Goal: Information Seeking & Learning: Compare options

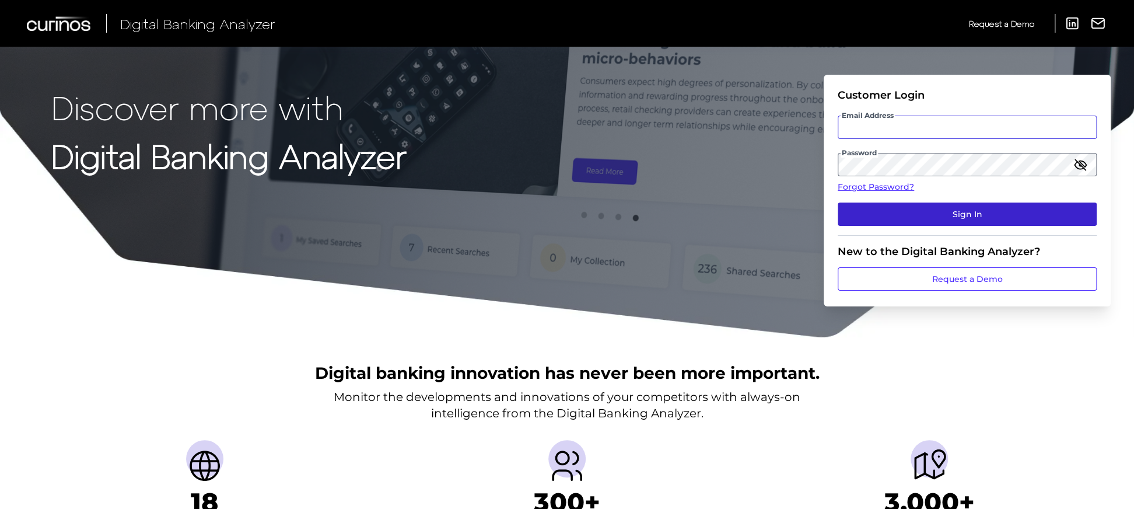
type input "Suraya.Randawa@curinos.com"
click at [1059, 217] on button "Sign In" at bounding box center [967, 213] width 259 height 23
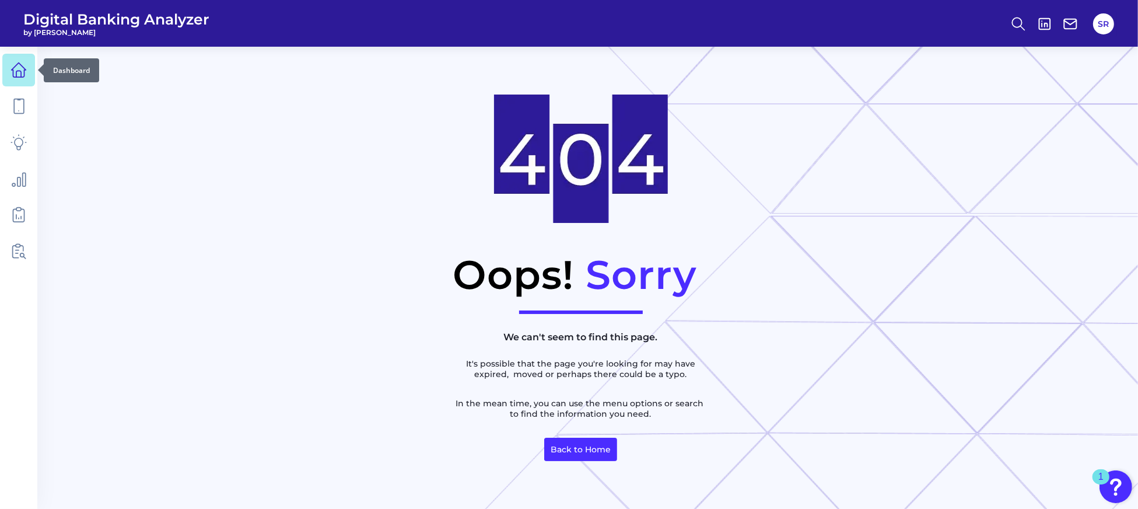
click at [9, 65] on link at bounding box center [18, 70] width 33 height 33
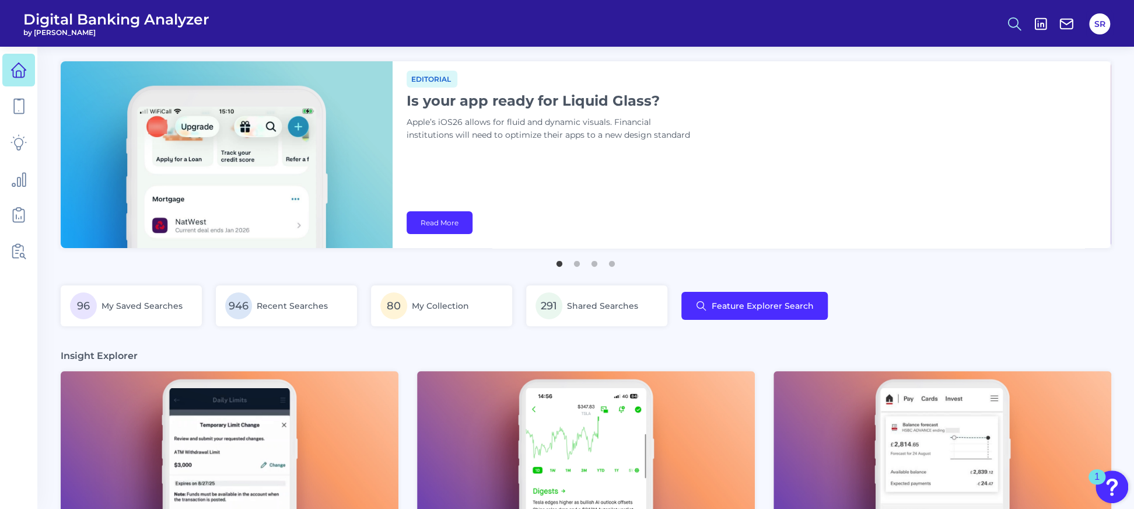
click at [1016, 18] on icon at bounding box center [1014, 24] width 16 height 16
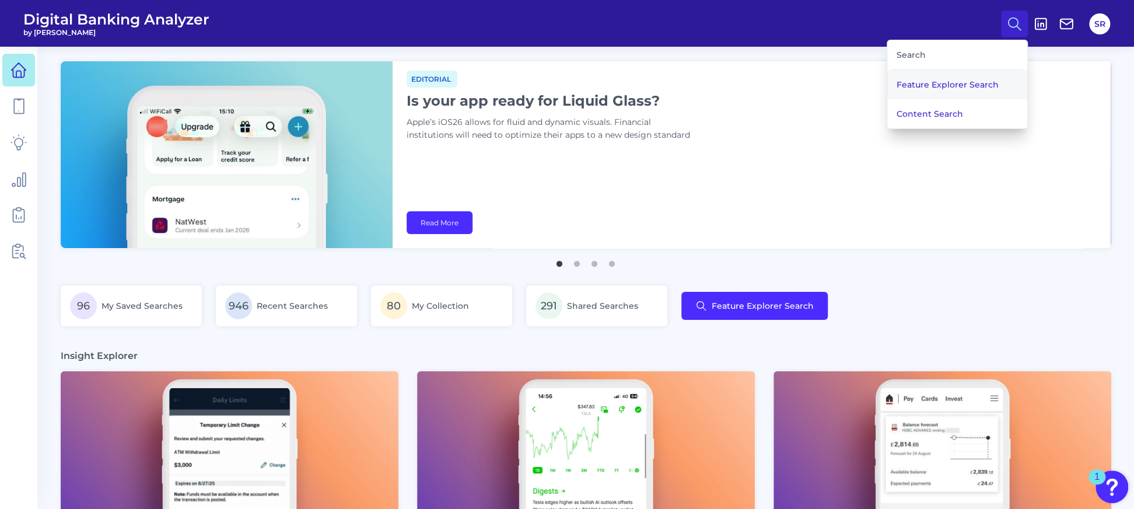
click at [922, 82] on button "Feature Explorer Search" at bounding box center [957, 84] width 140 height 29
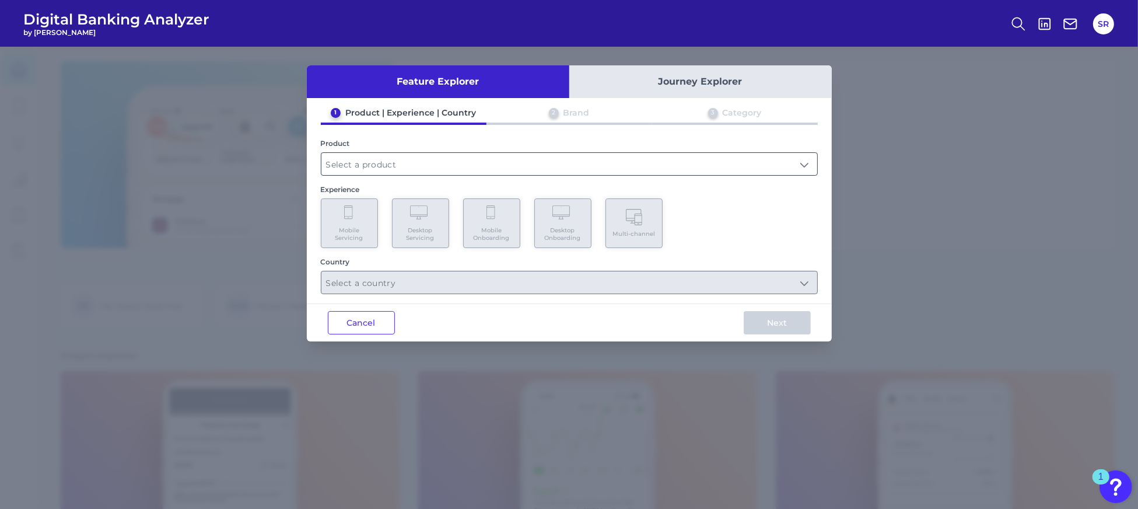
click at [435, 163] on input "text" at bounding box center [569, 164] width 496 height 22
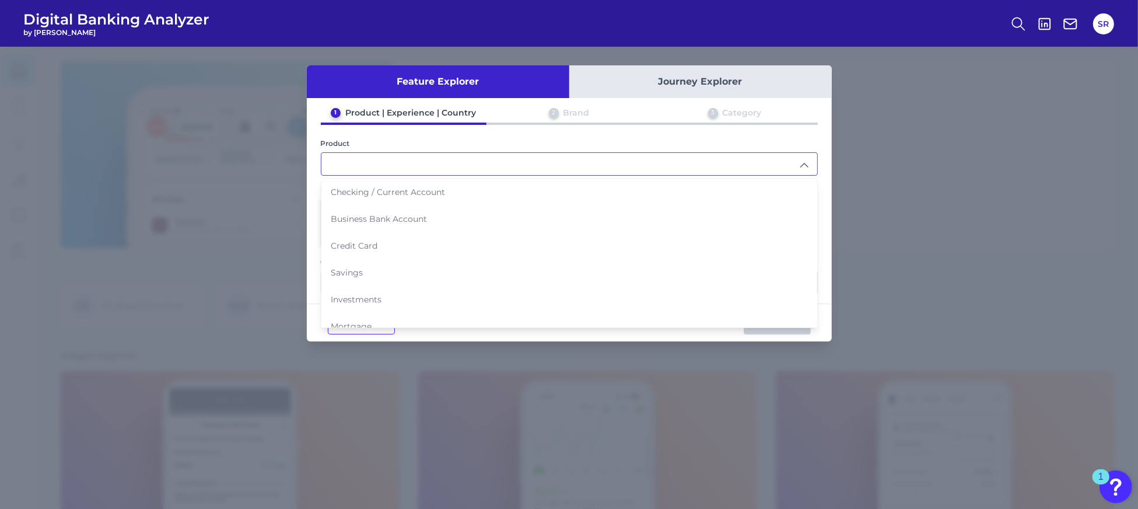
click at [408, 187] on span "Checking / Current Account" at bounding box center [388, 192] width 114 height 11
type input "Checking / Current Account"
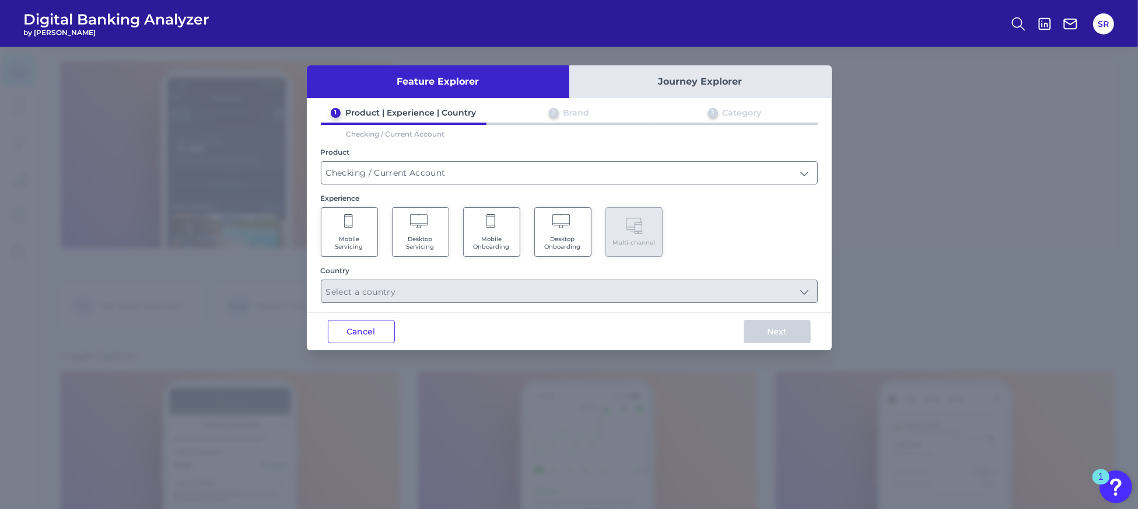
click at [485, 226] on Onboarding "Mobile Onboarding" at bounding box center [491, 232] width 57 height 50
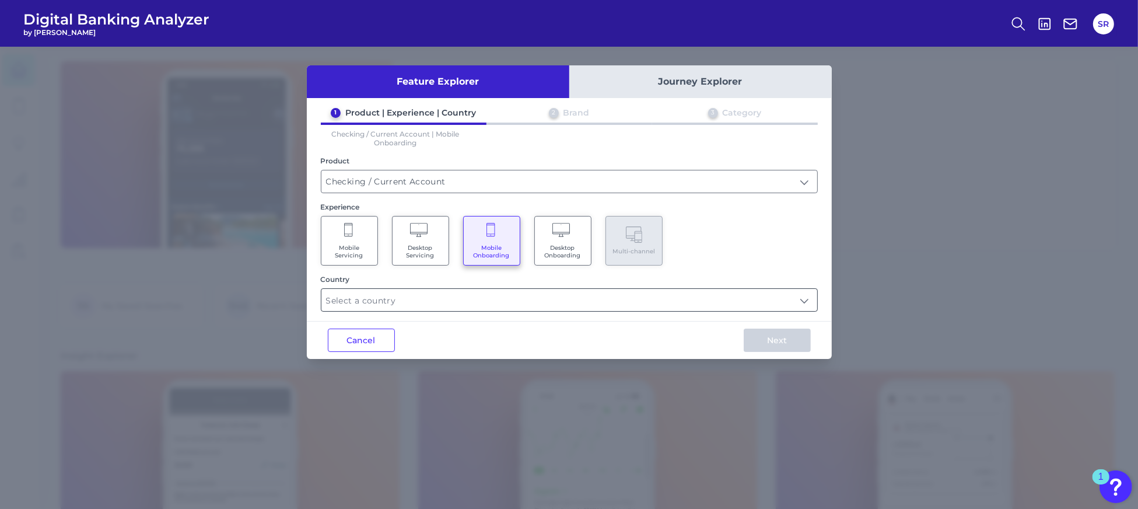
click at [455, 297] on input "text" at bounding box center [569, 300] width 496 height 22
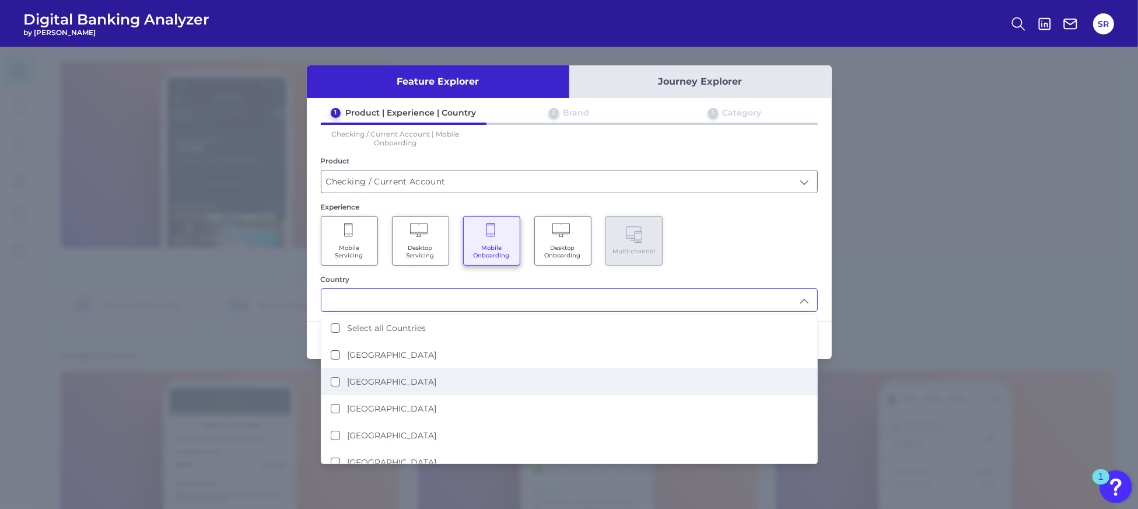
click at [405, 380] on li "United States" at bounding box center [569, 381] width 496 height 27
type input "United States"
click at [782, 258] on div "Mobile Servicing Desktop Servicing Mobile Onboarding Desktop Onboarding Multi-c…" at bounding box center [569, 241] width 497 height 50
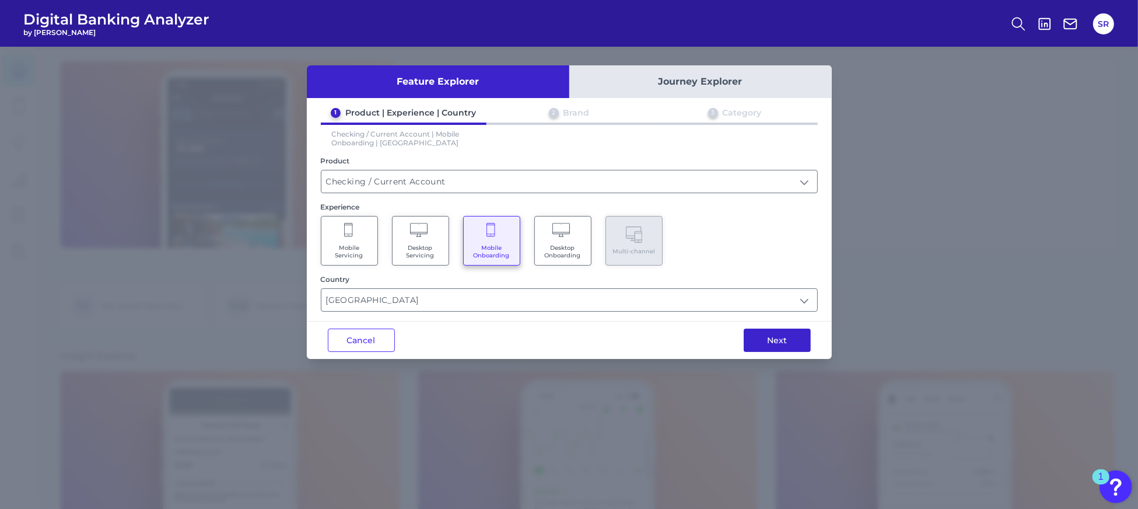
click at [772, 330] on button "Next" at bounding box center [777, 339] width 67 height 23
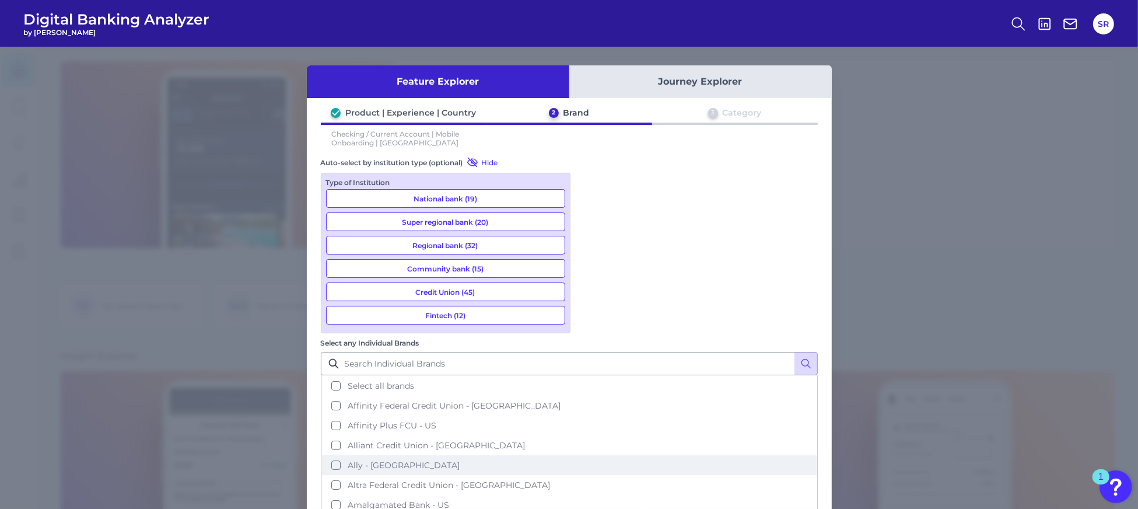
scroll to position [155, 0]
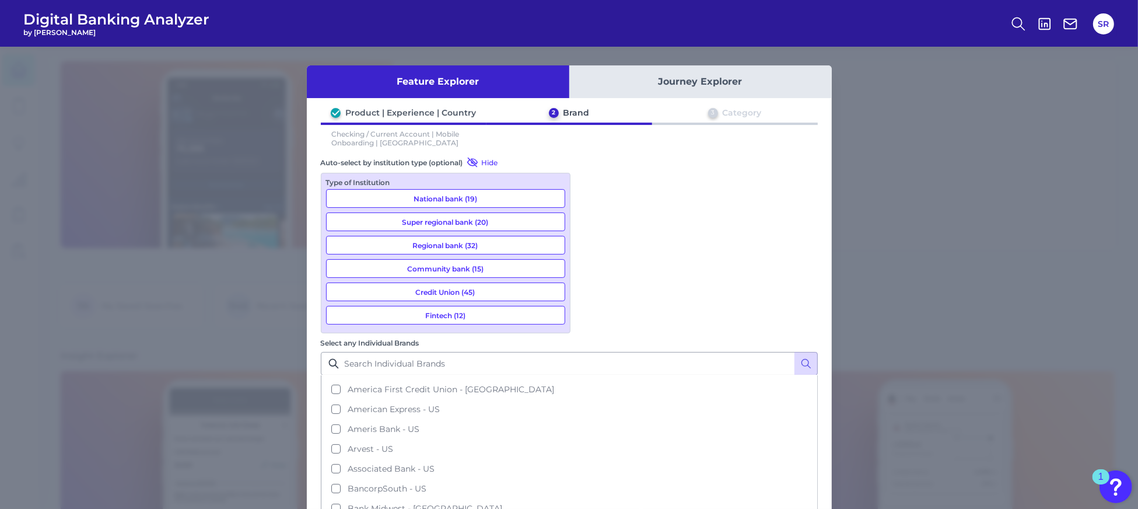
click at [501, 194] on button "National bank (19)" at bounding box center [445, 198] width 239 height 19
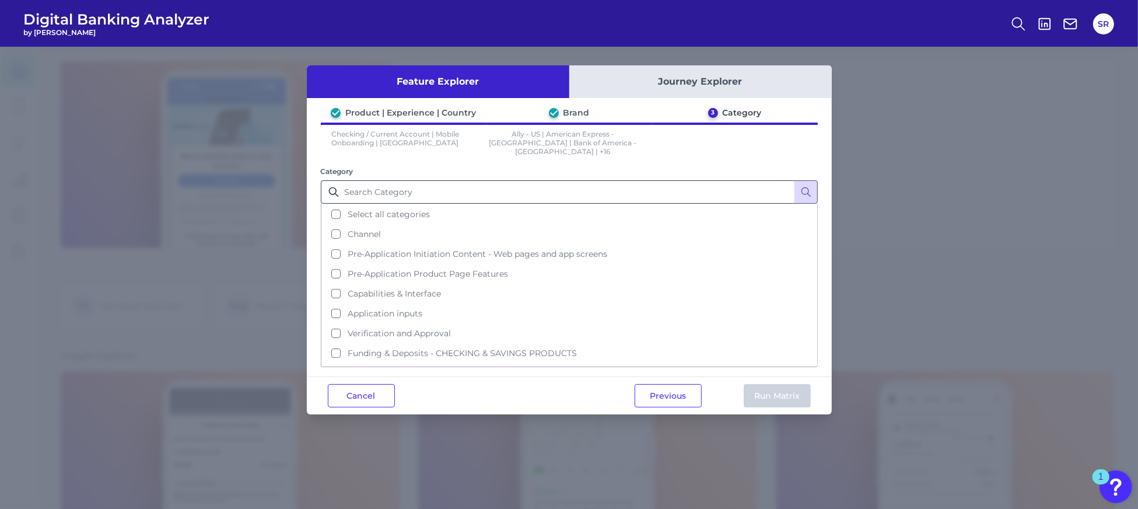
click at [337, 204] on button "Select all categories" at bounding box center [569, 214] width 495 height 20
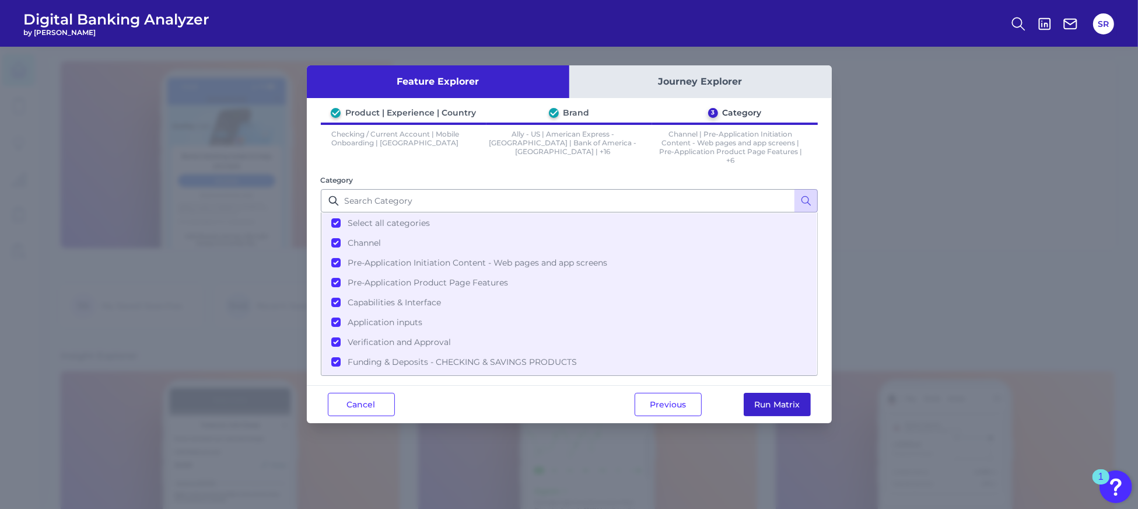
click at [778, 402] on button "Run Matrix" at bounding box center [777, 404] width 67 height 23
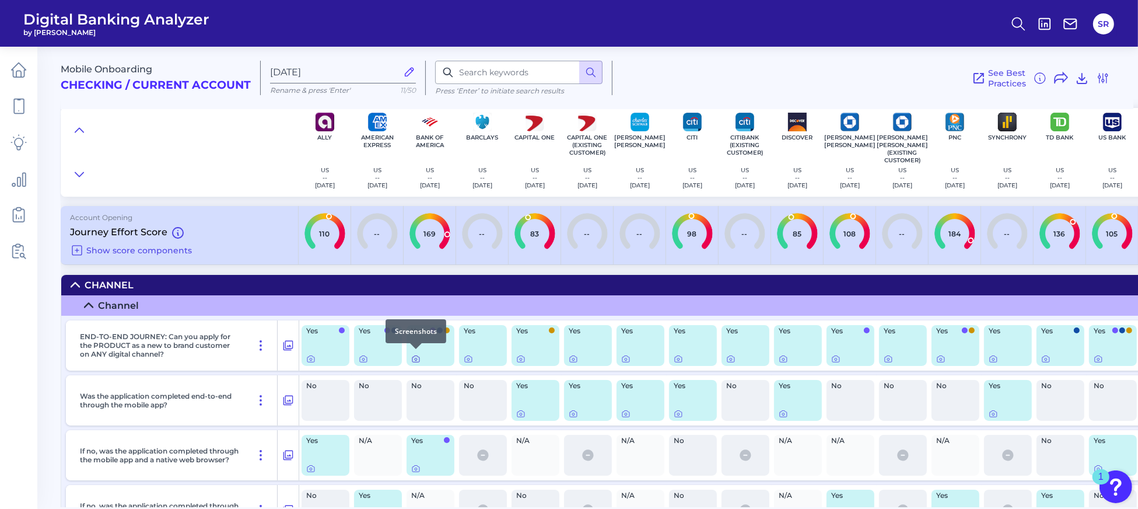
click at [418, 354] on div at bounding box center [416, 349] width 12 height 12
click at [417, 355] on icon at bounding box center [415, 358] width 9 height 9
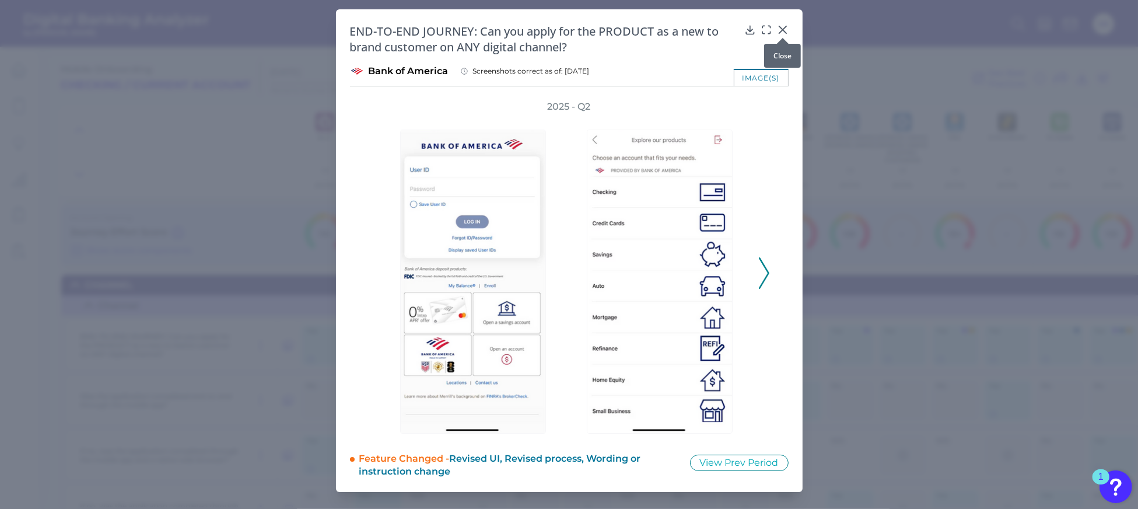
click at [785, 27] on icon at bounding box center [783, 30] width 12 height 12
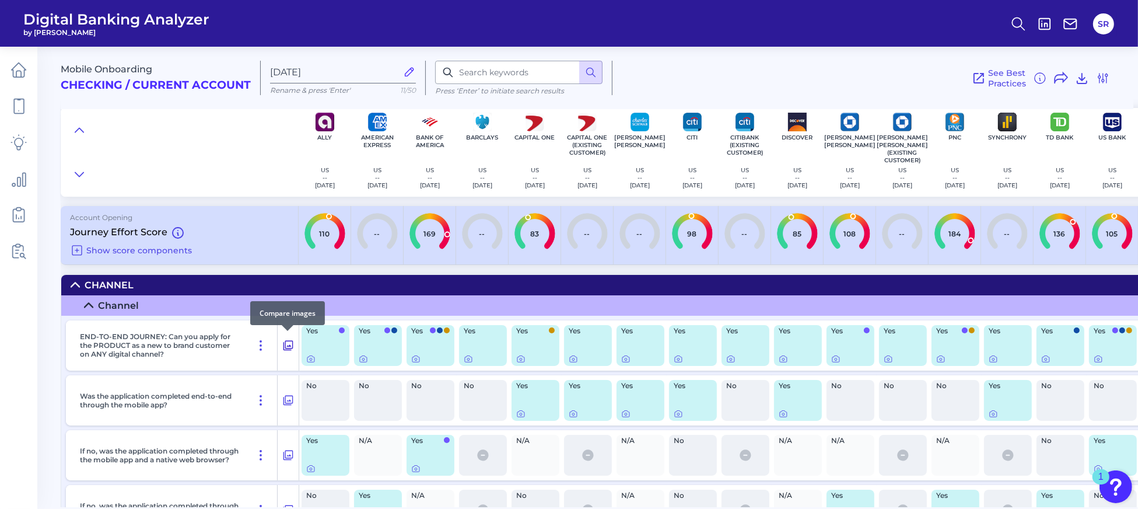
click at [287, 344] on icon at bounding box center [289, 346] width 10 height 10
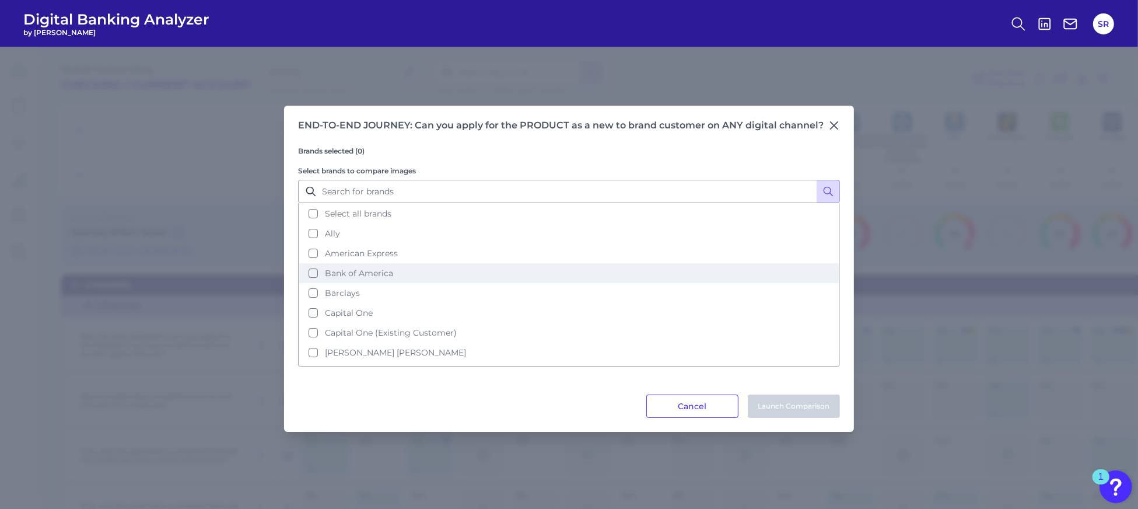
click at [317, 273] on button "Bank of America" at bounding box center [569, 273] width 540 height 20
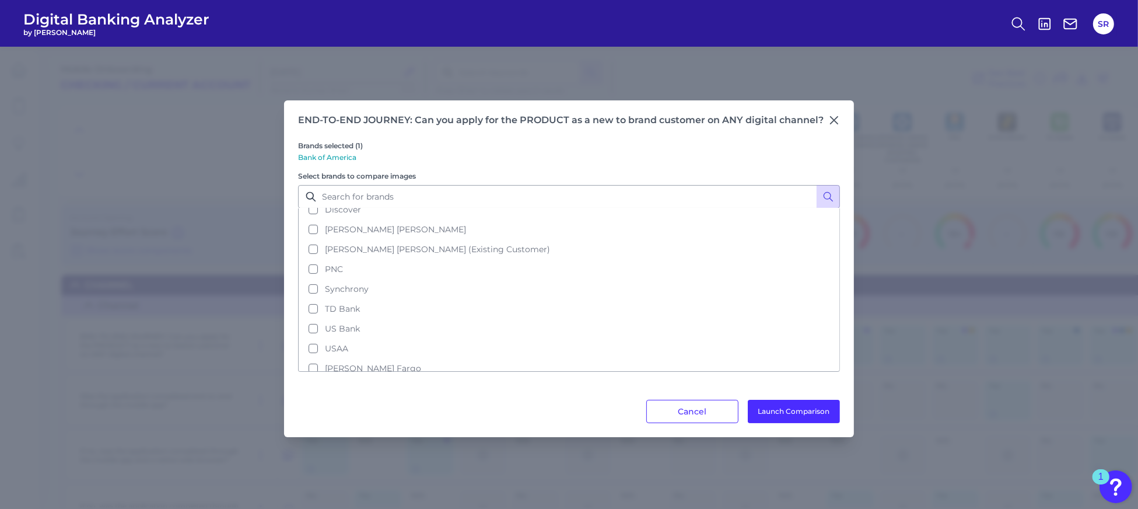
scroll to position [229, 0]
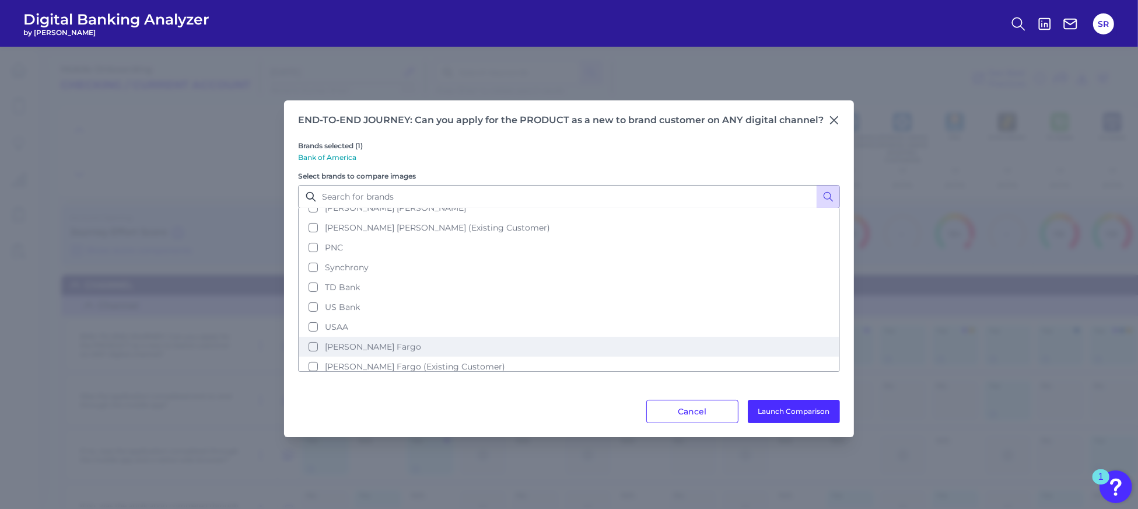
click at [315, 340] on button "Wells Fargo" at bounding box center [569, 347] width 540 height 20
click at [781, 407] on button "Launch Comparison" at bounding box center [794, 411] width 92 height 23
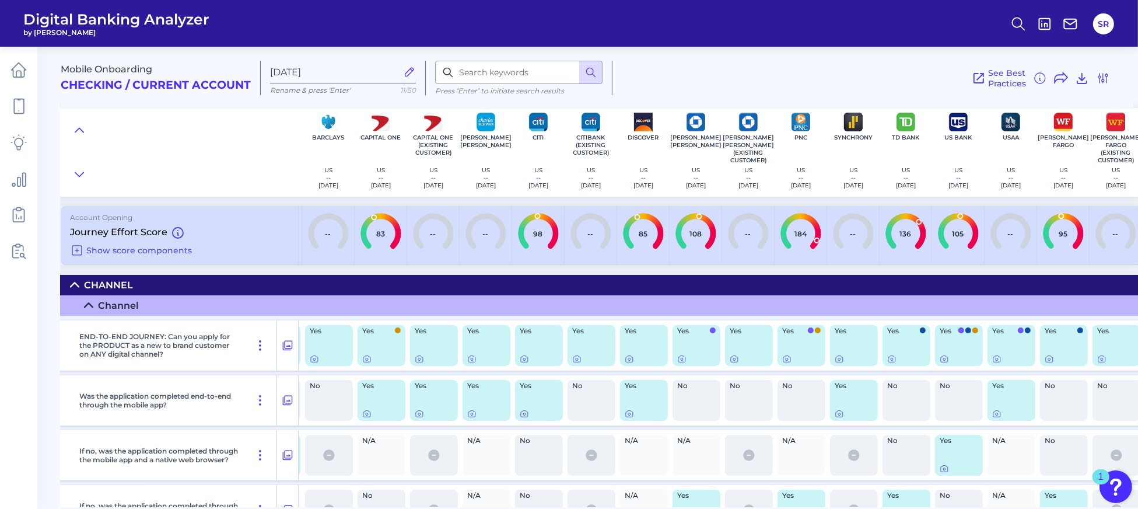
scroll to position [0, 167]
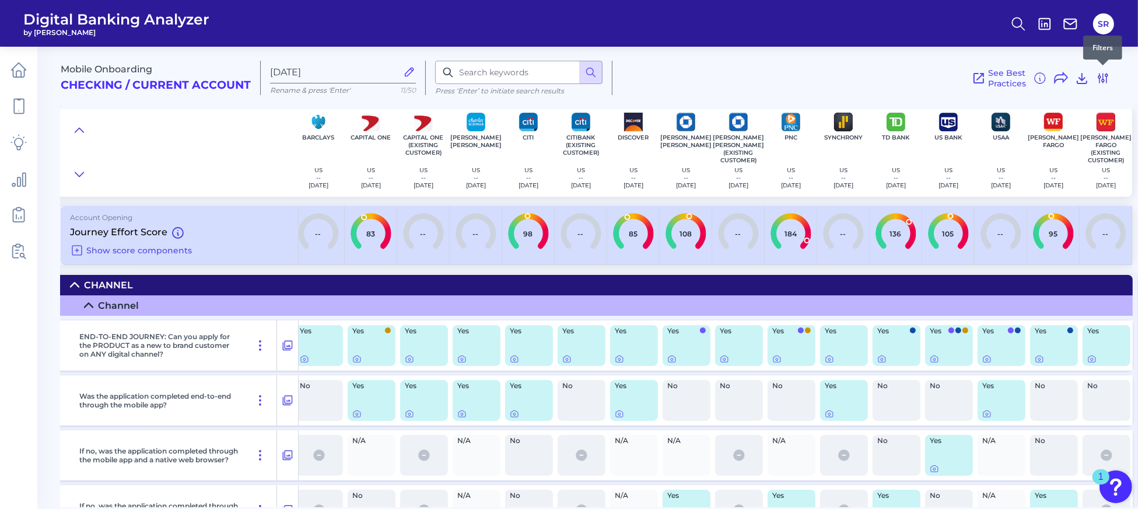
click at [1108, 75] on icon at bounding box center [1102, 78] width 9 height 9
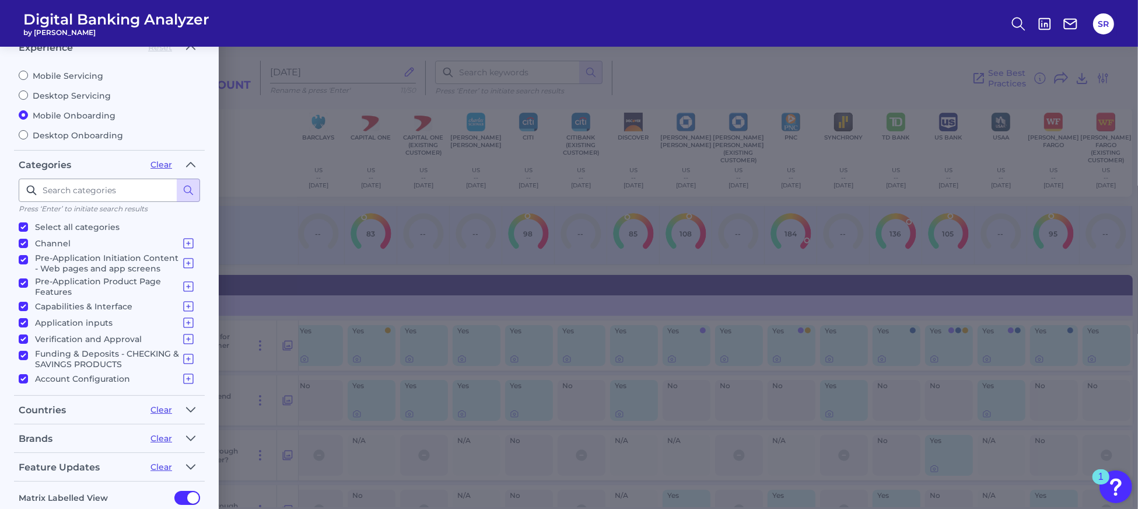
scroll to position [78, 0]
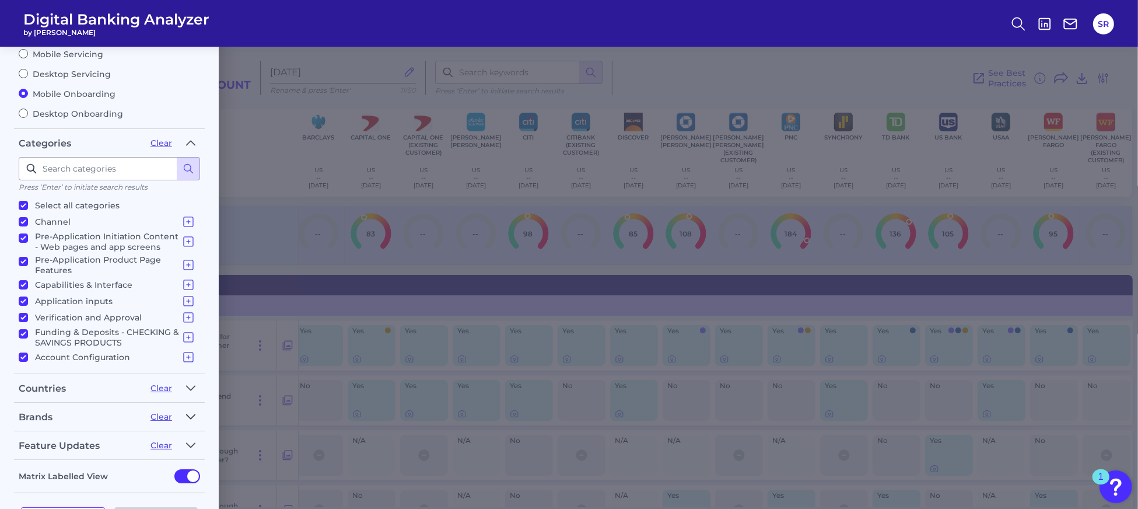
click at [190, 417] on icon "button" at bounding box center [190, 417] width 9 height 14
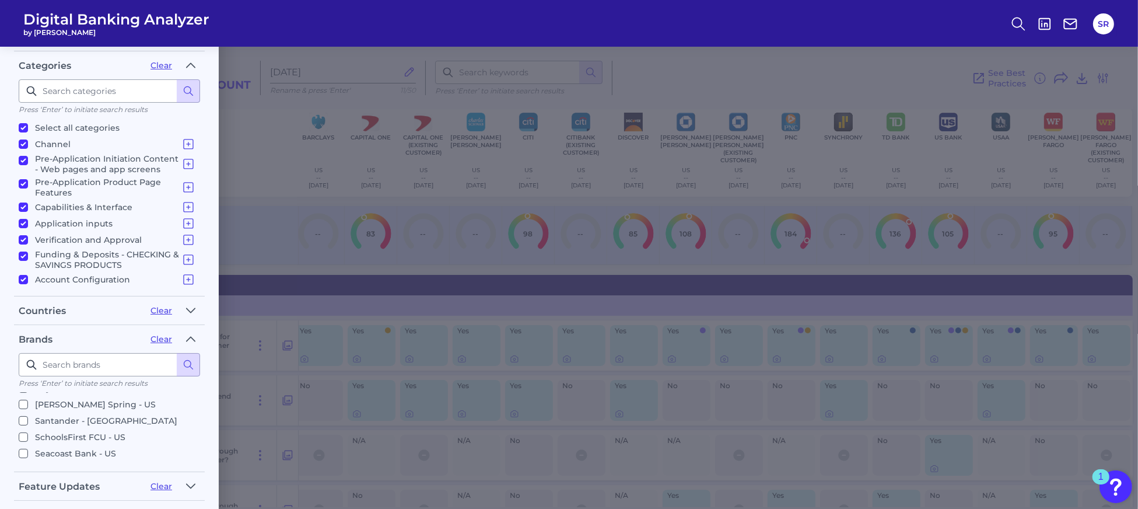
scroll to position [2022, 0]
checkbox input "true"
click at [206, 446] on form "Filters Clear all filters Experience Reset Mobile Servicing Desktop Servicing M…" at bounding box center [109, 242] width 219 height 703
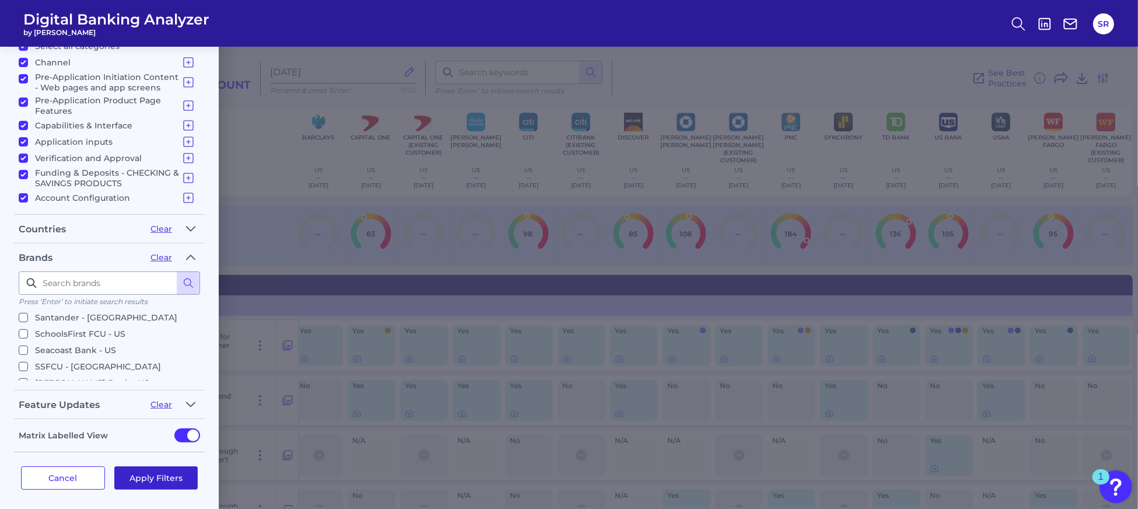
click at [175, 467] on button "Apply Filters" at bounding box center [156, 477] width 84 height 23
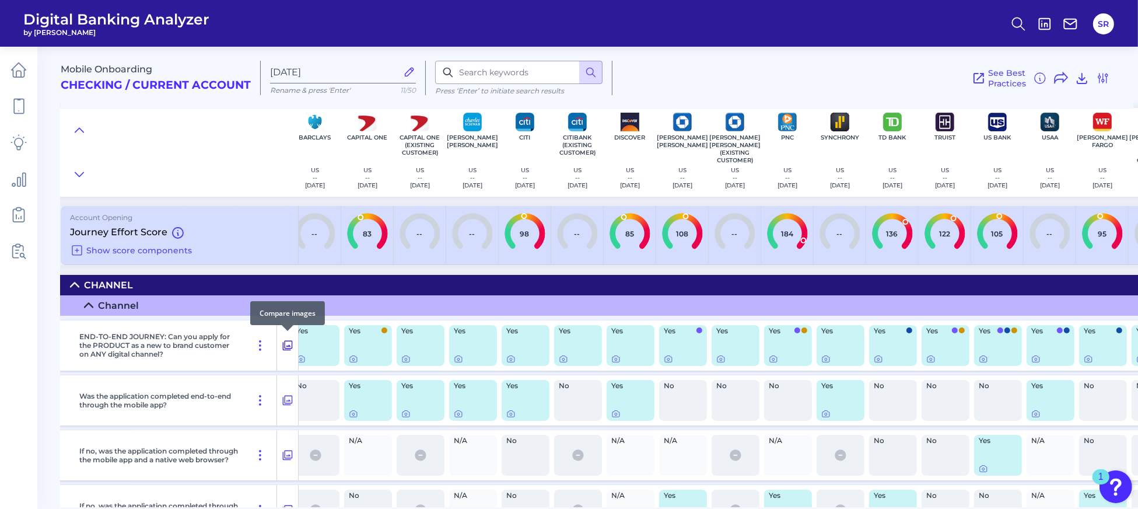
click at [290, 342] on icon at bounding box center [288, 345] width 12 height 14
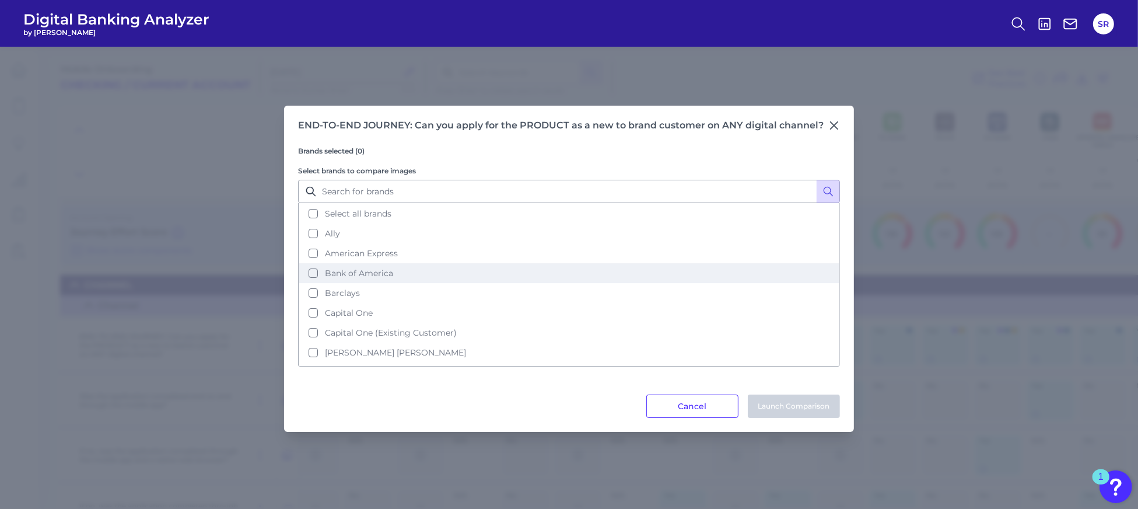
click at [314, 271] on button "Bank of America" at bounding box center [569, 273] width 540 height 20
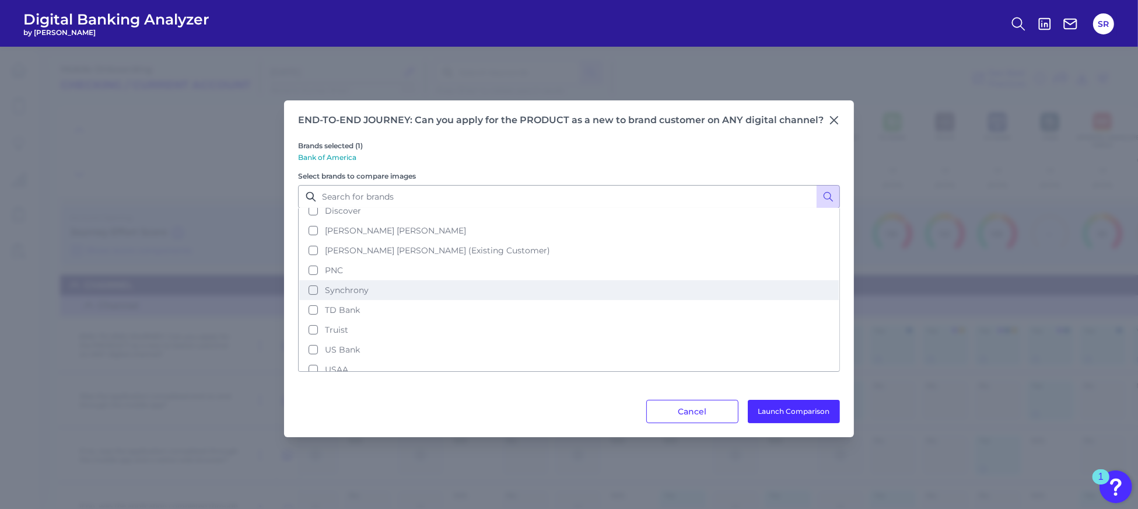
scroll to position [249, 0]
click at [314, 285] on button "Truist" at bounding box center [569, 288] width 540 height 20
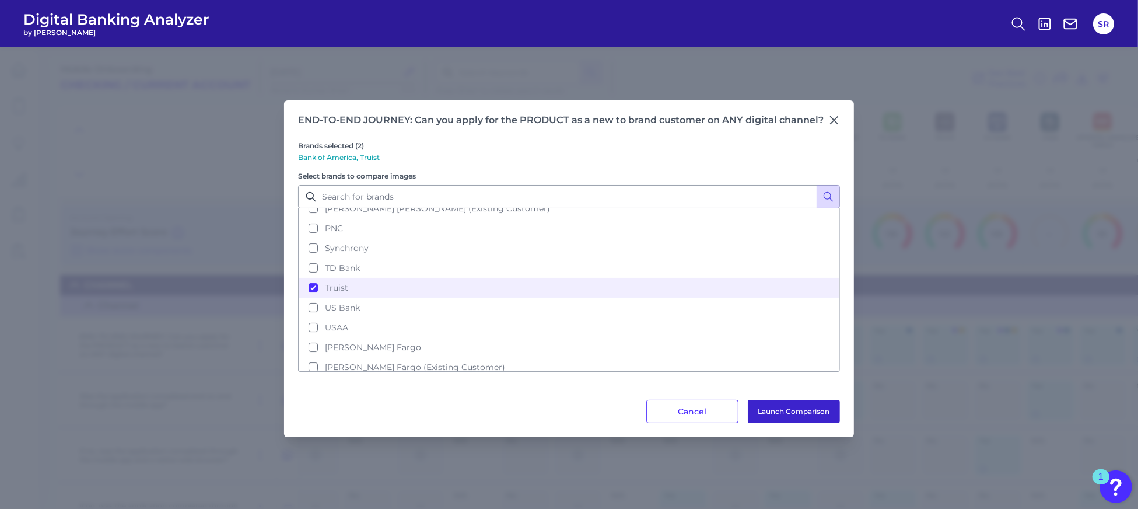
click at [812, 412] on button "Launch Comparison" at bounding box center [794, 411] width 92 height 23
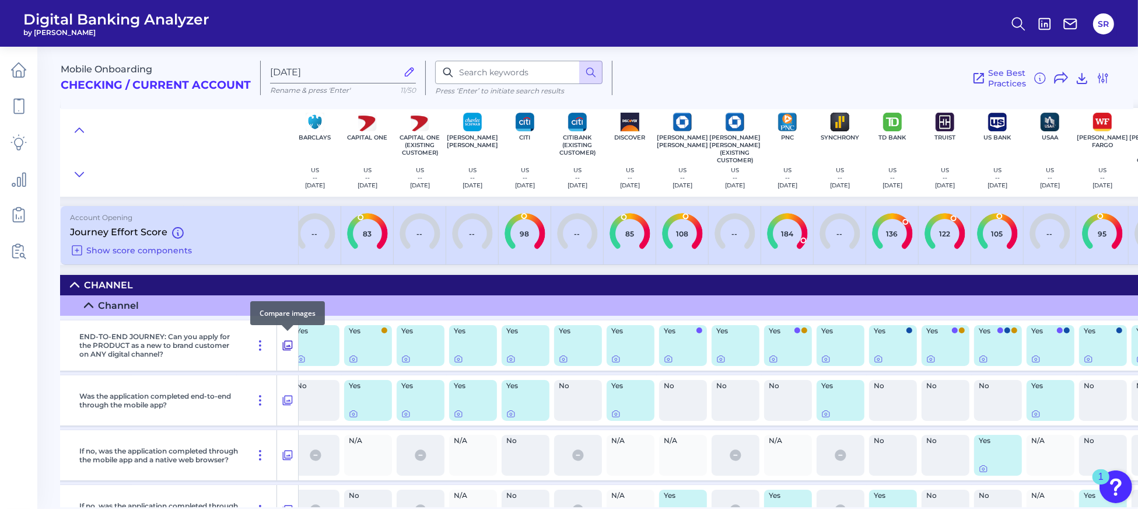
click at [289, 345] on icon at bounding box center [288, 346] width 10 height 10
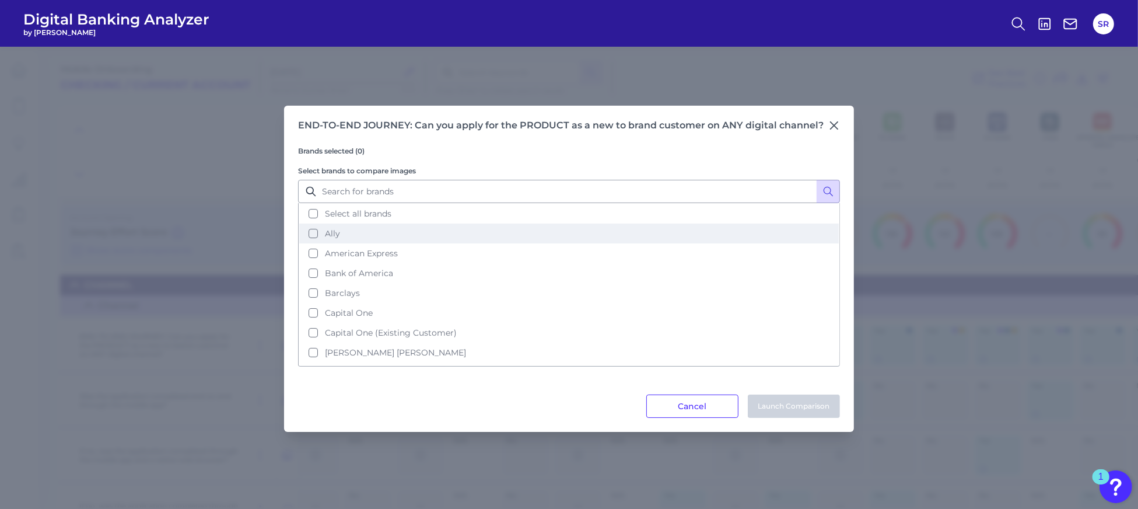
click at [341, 236] on button "Ally" at bounding box center [569, 233] width 540 height 20
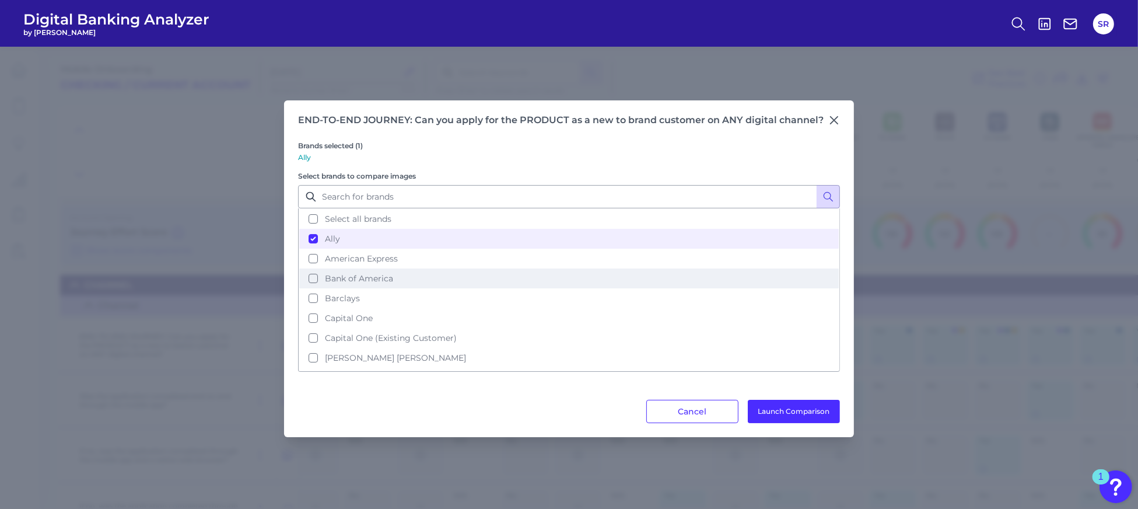
click at [351, 277] on span "Bank of America" at bounding box center [359, 278] width 68 height 11
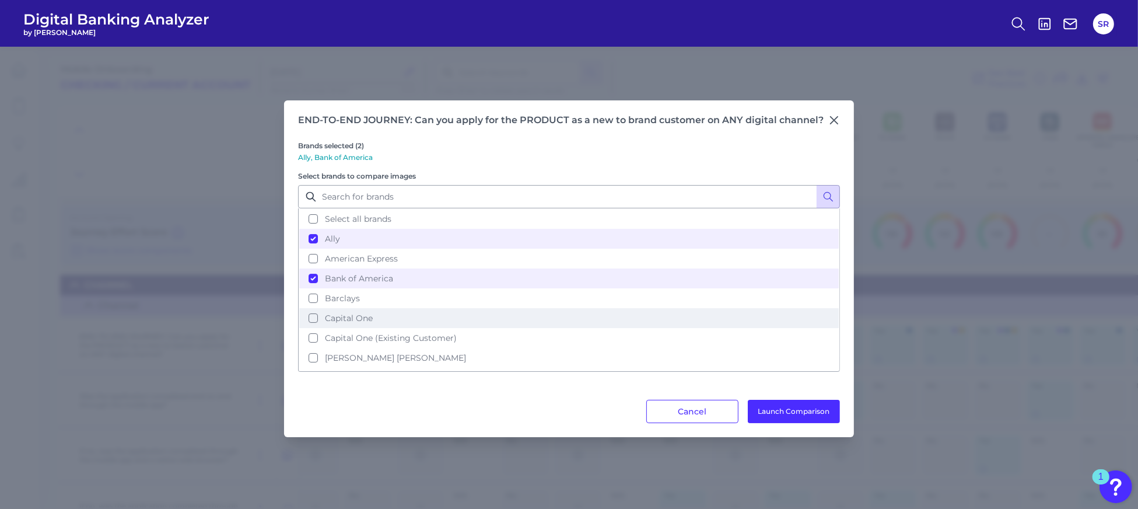
click at [379, 315] on button "Capital One" at bounding box center [569, 318] width 540 height 20
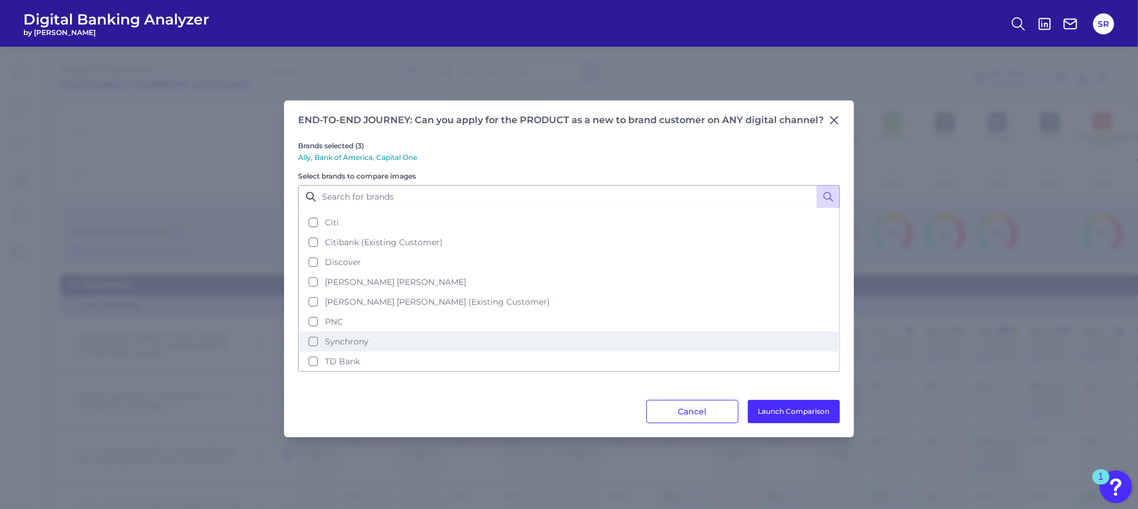
scroll to position [233, 0]
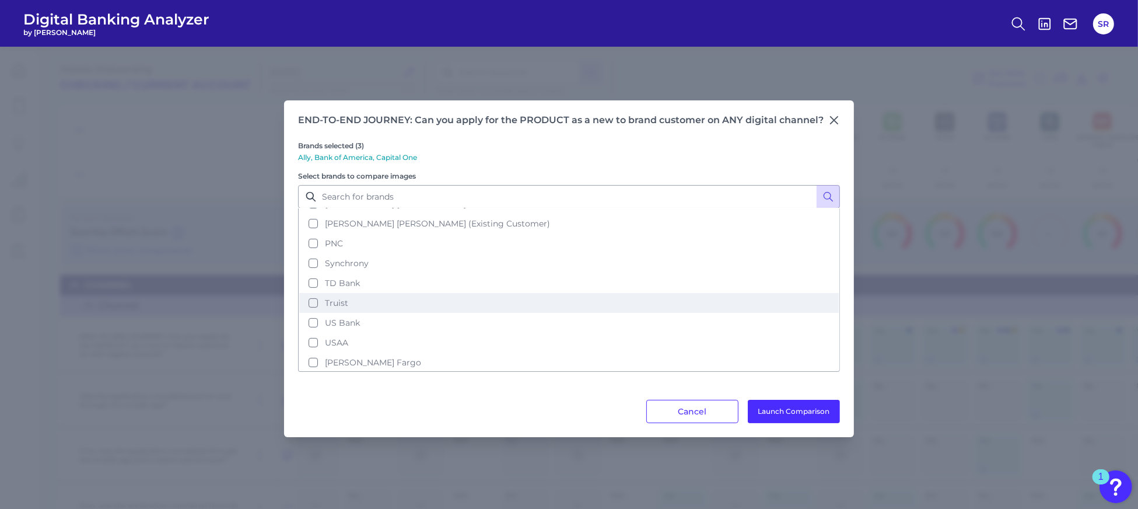
click at [387, 303] on button "Truist" at bounding box center [569, 303] width 540 height 20
click at [750, 407] on button "Launch Comparison" at bounding box center [794, 411] width 92 height 23
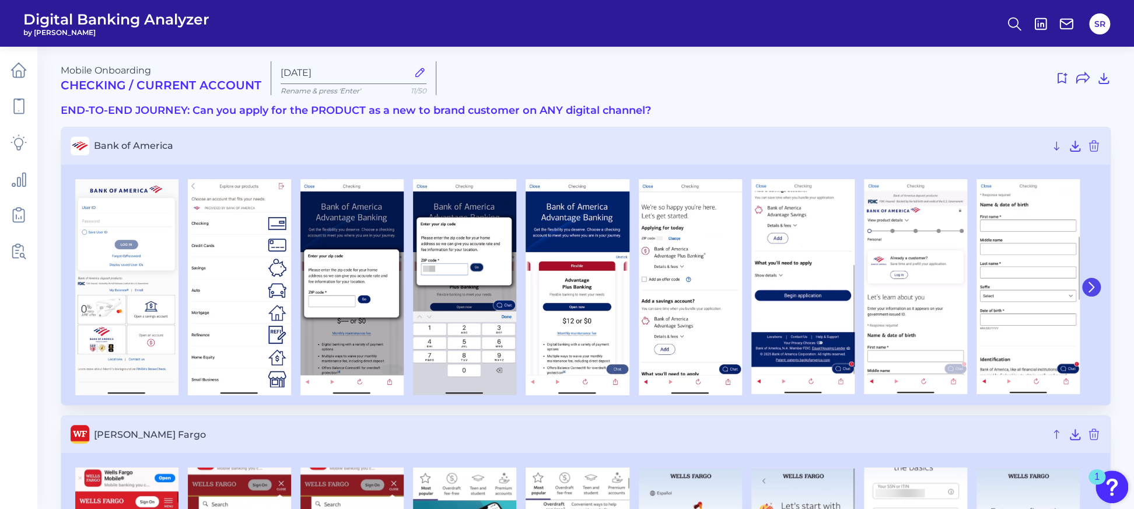
click at [1093, 288] on icon at bounding box center [1091, 287] width 11 height 11
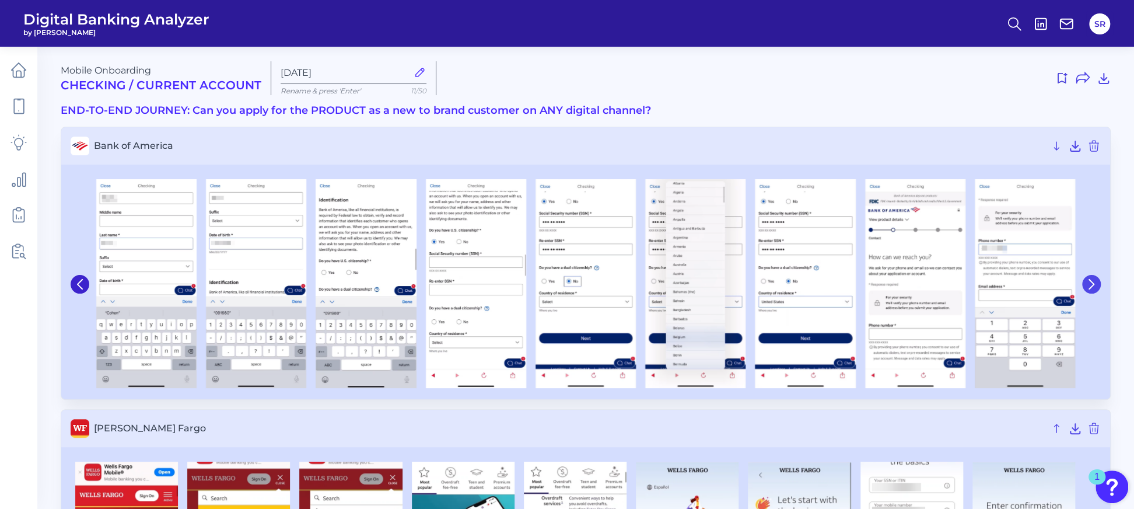
click at [1091, 277] on button at bounding box center [1091, 284] width 19 height 19
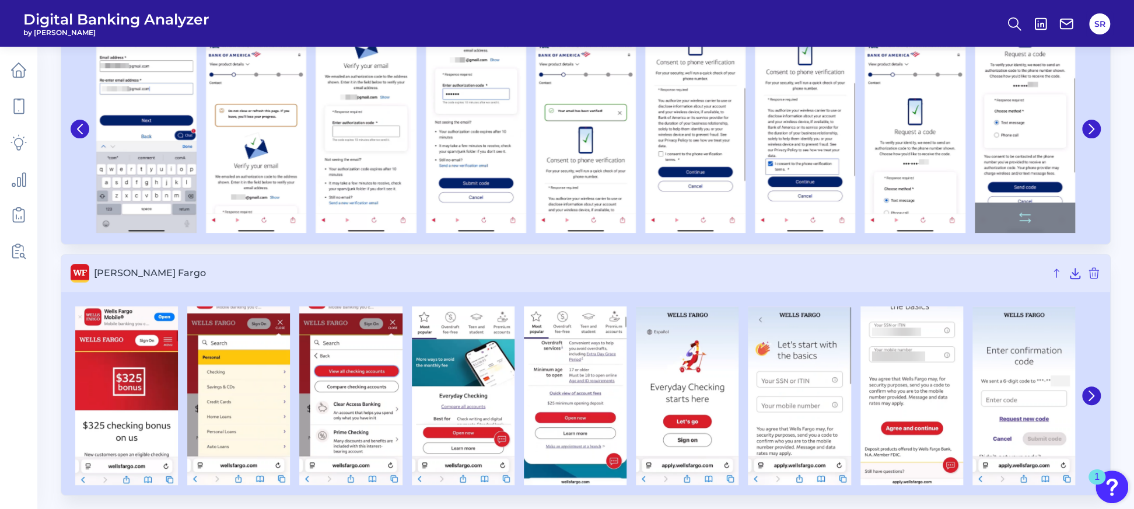
scroll to position [158, 0]
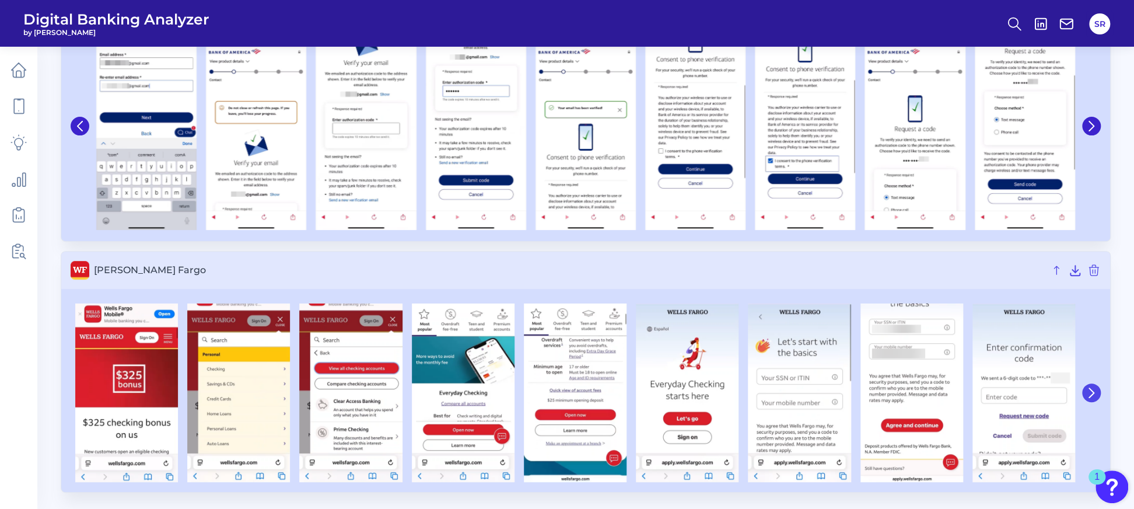
click at [1091, 389] on icon at bounding box center [1091, 392] width 5 height 9
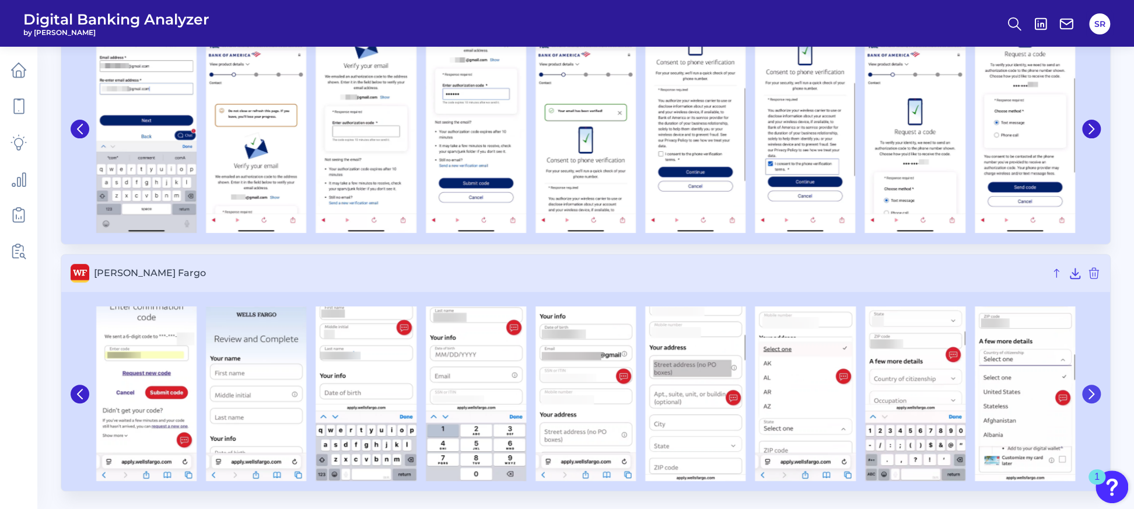
scroll to position [154, 0]
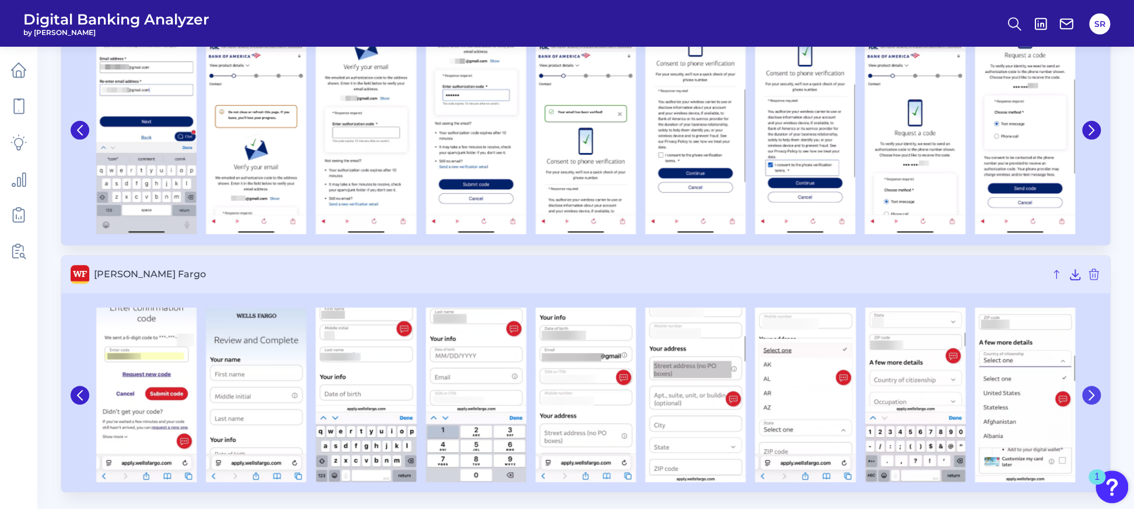
click at [1091, 390] on icon at bounding box center [1091, 395] width 11 height 11
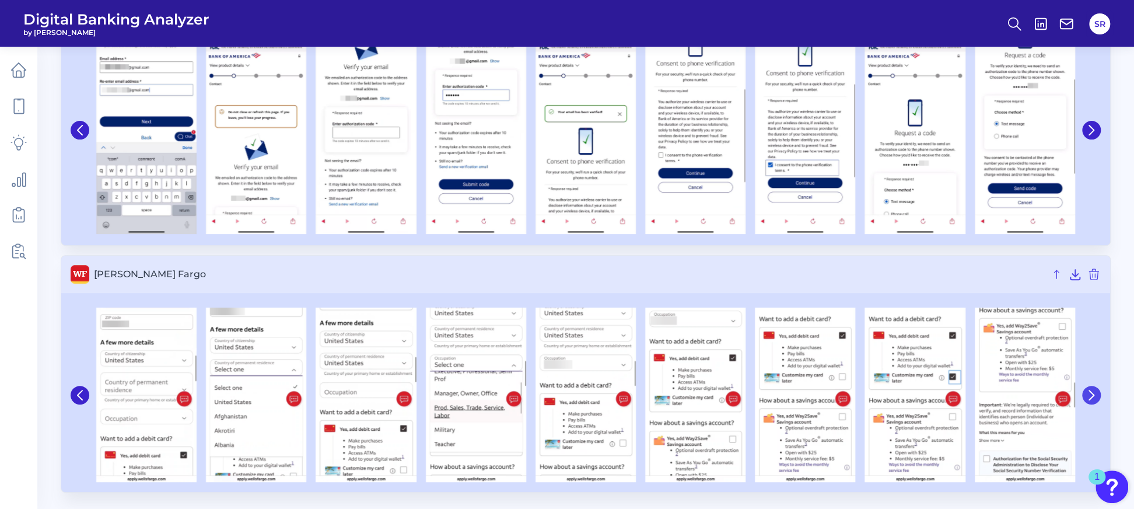
click at [1091, 390] on icon at bounding box center [1091, 395] width 11 height 11
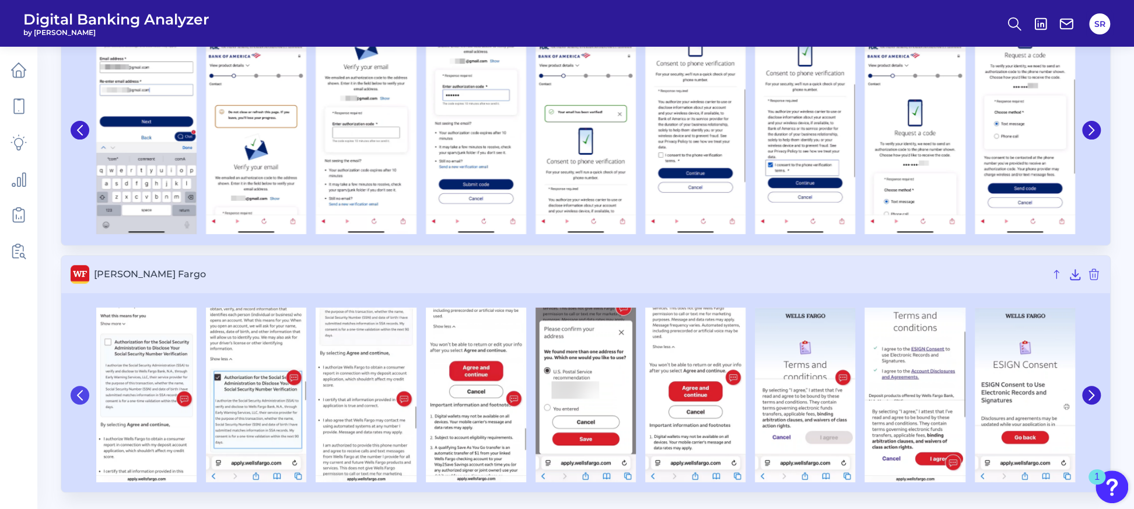
click at [75, 397] on icon at bounding box center [80, 395] width 11 height 11
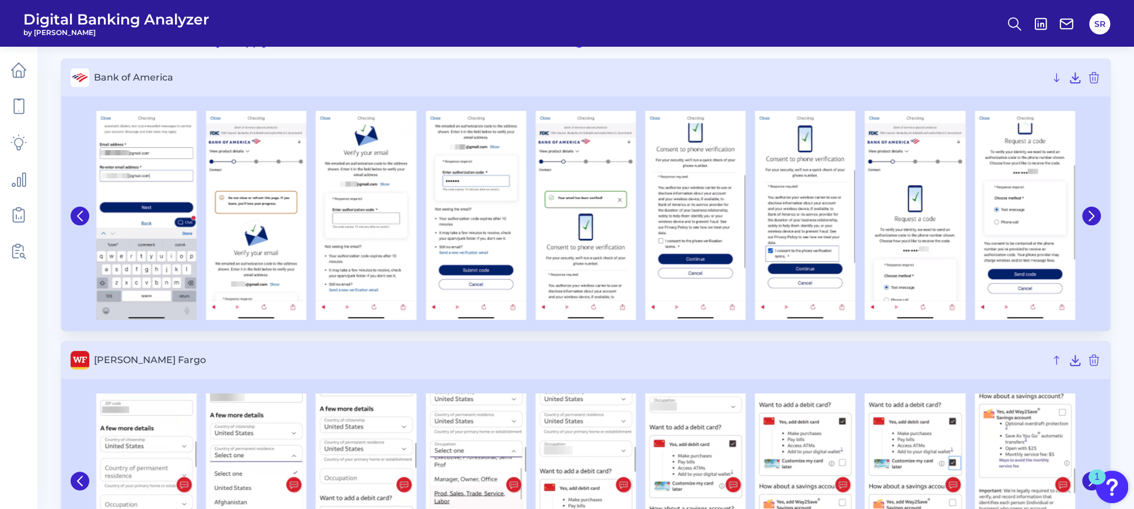
scroll to position [0, 0]
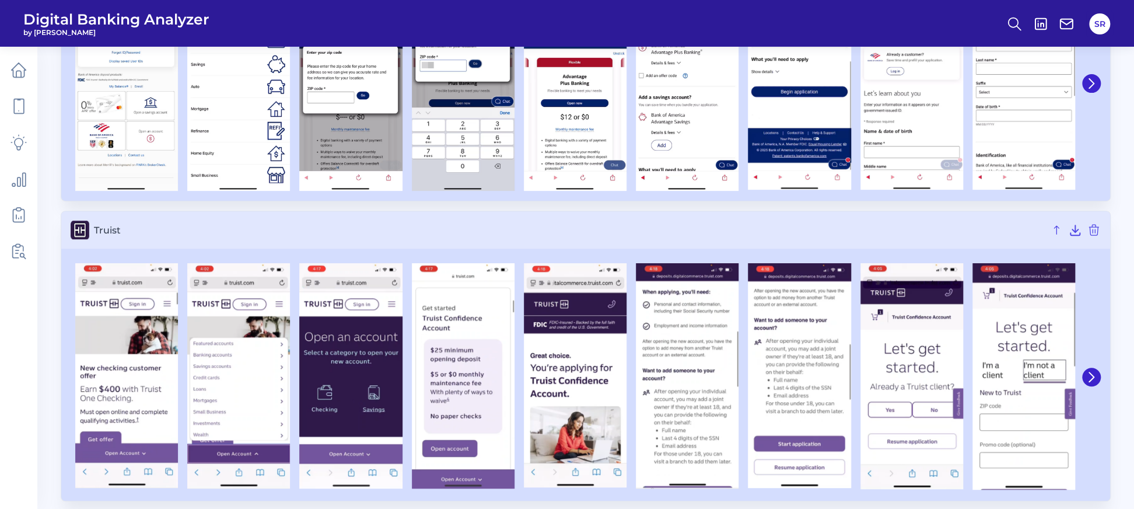
scroll to position [211, 0]
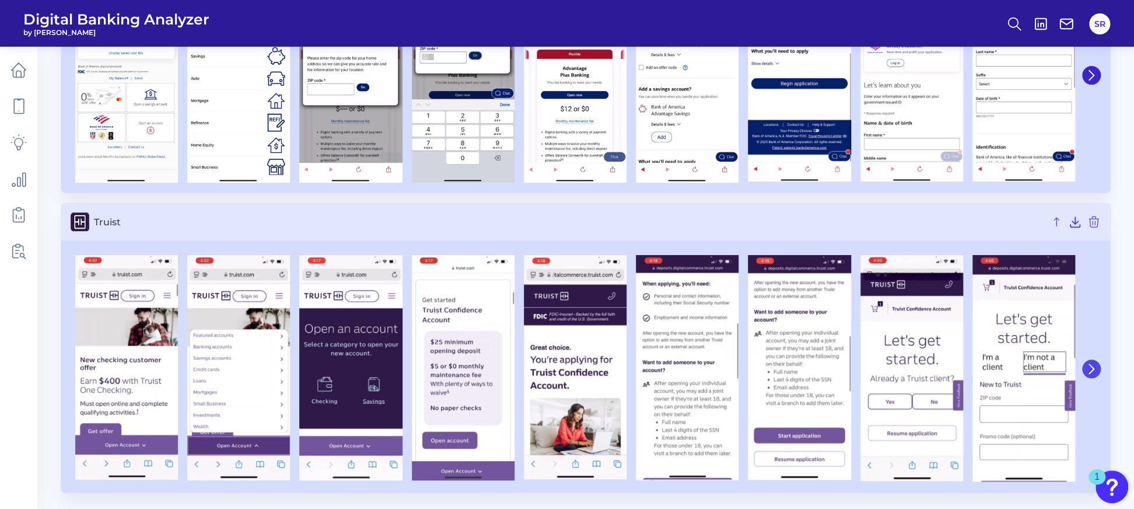
click at [1090, 368] on icon at bounding box center [1091, 368] width 11 height 11
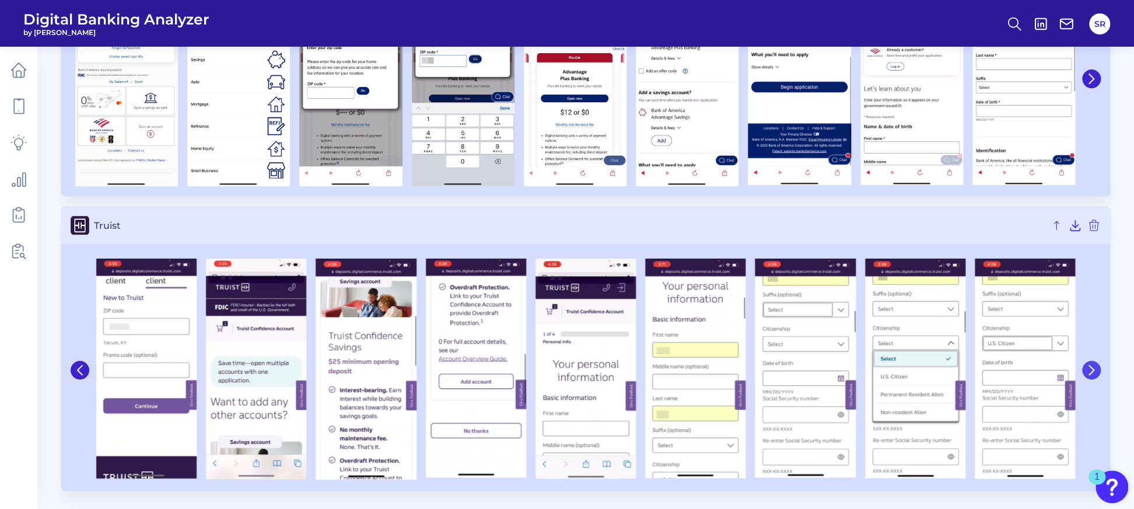
scroll to position [206, 0]
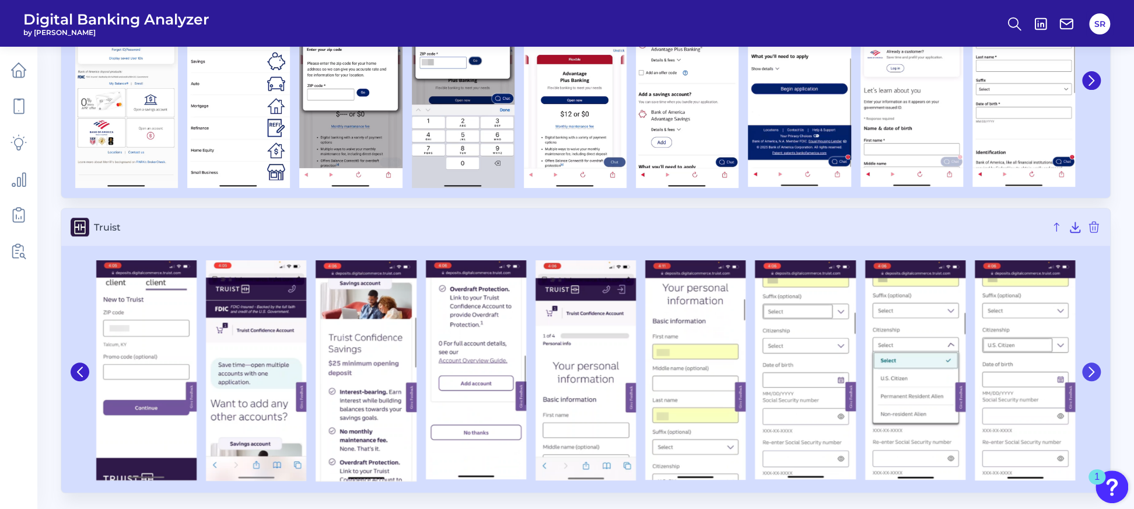
click at [1090, 368] on icon at bounding box center [1091, 371] width 11 height 11
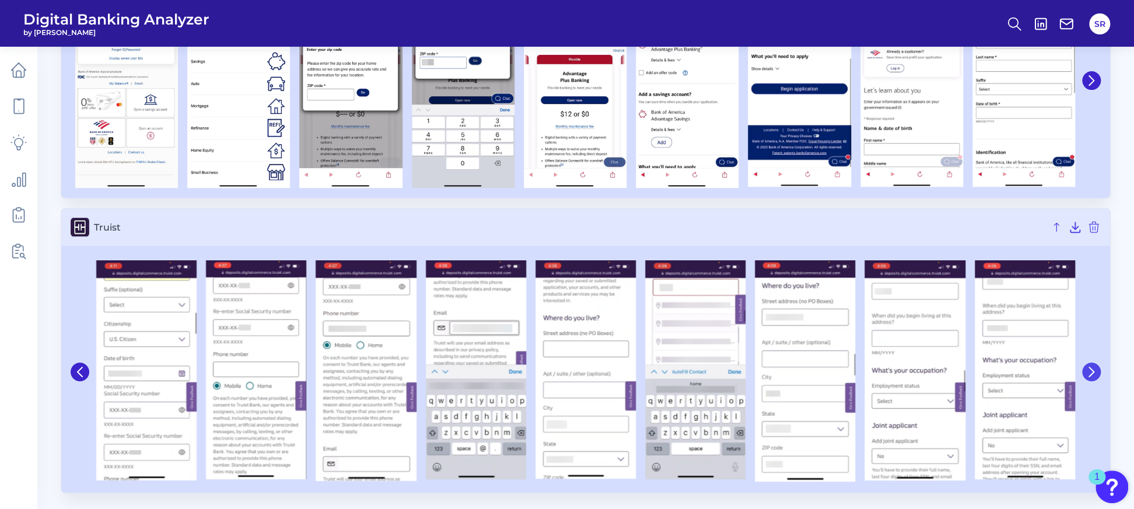
click at [1093, 369] on icon at bounding box center [1091, 371] width 5 height 9
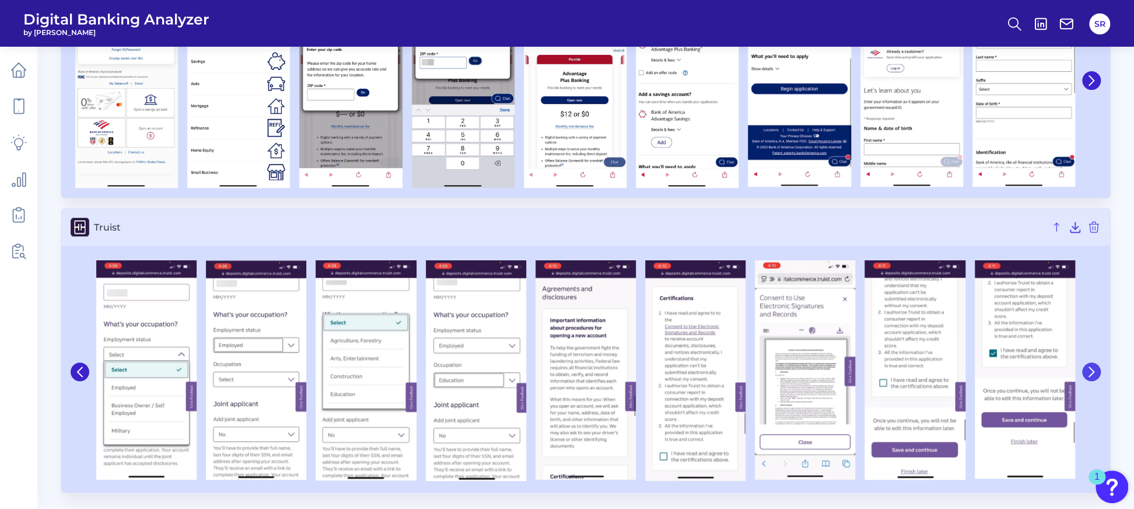
click at [1093, 369] on icon at bounding box center [1091, 371] width 5 height 9
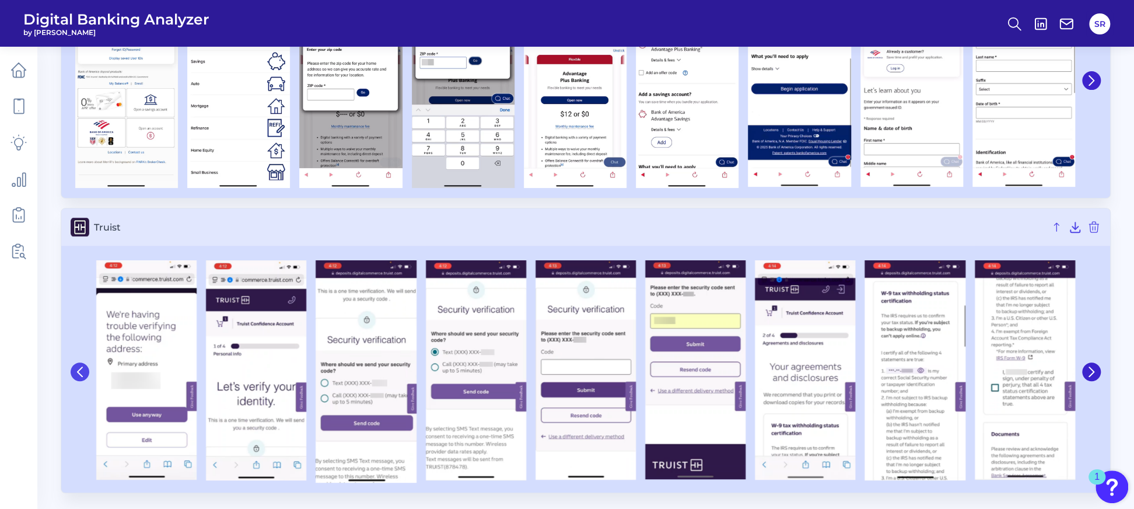
click at [79, 373] on icon at bounding box center [80, 371] width 11 height 11
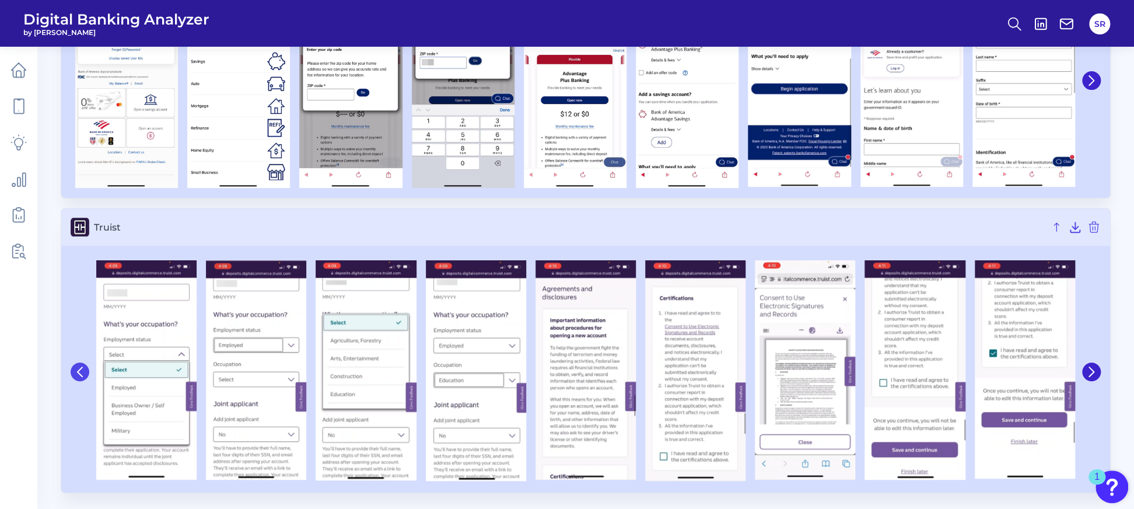
click at [79, 373] on icon at bounding box center [80, 371] width 11 height 11
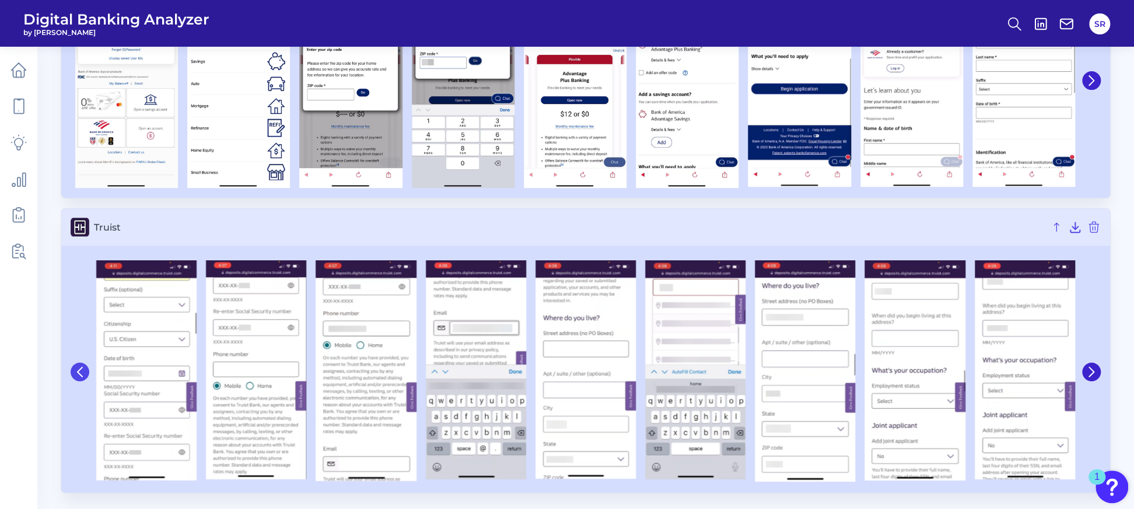
click at [79, 373] on icon at bounding box center [80, 371] width 11 height 11
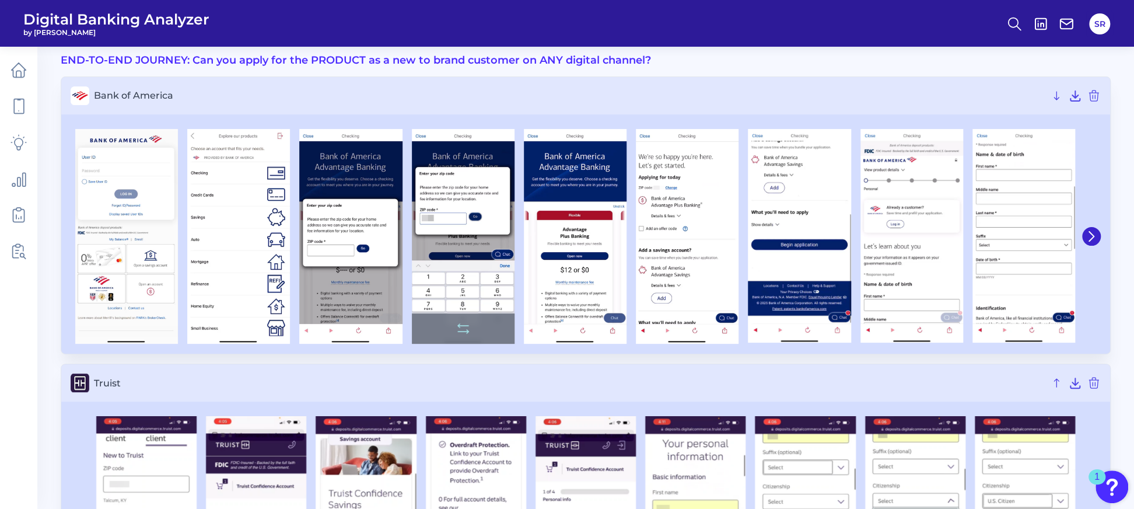
scroll to position [0, 0]
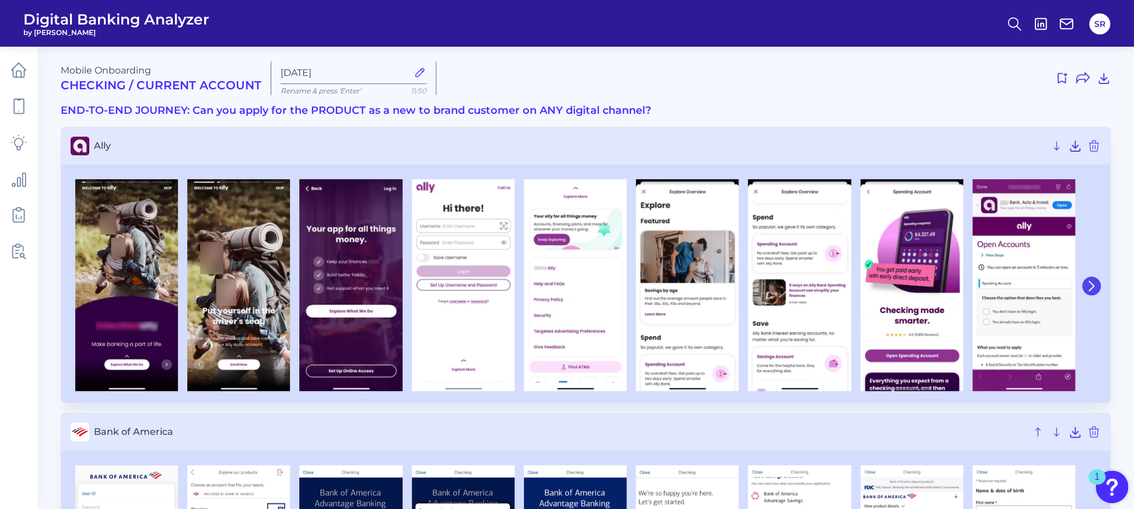
click at [1089, 288] on icon at bounding box center [1091, 286] width 11 height 11
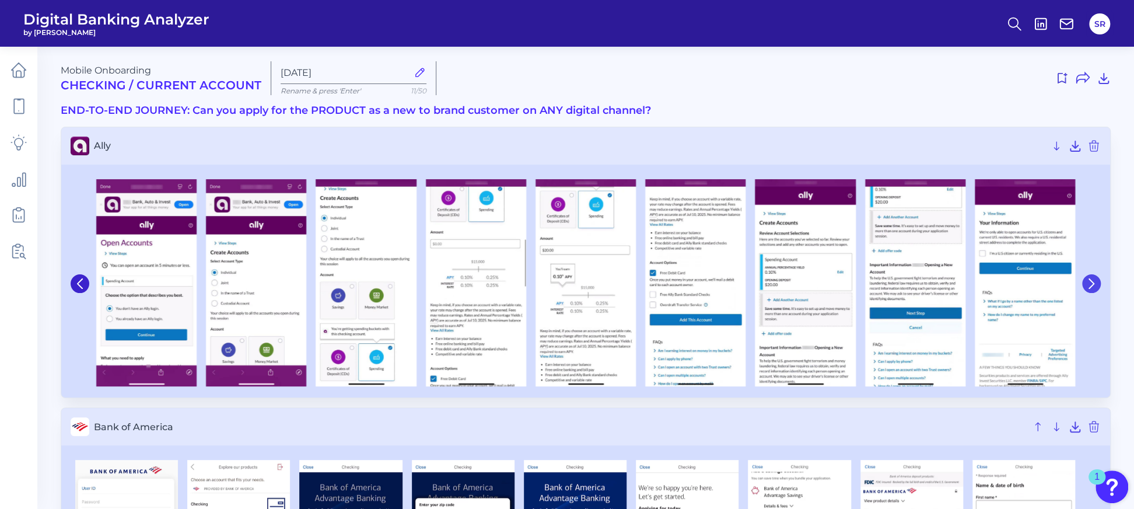
click at [1089, 288] on button at bounding box center [1091, 283] width 19 height 19
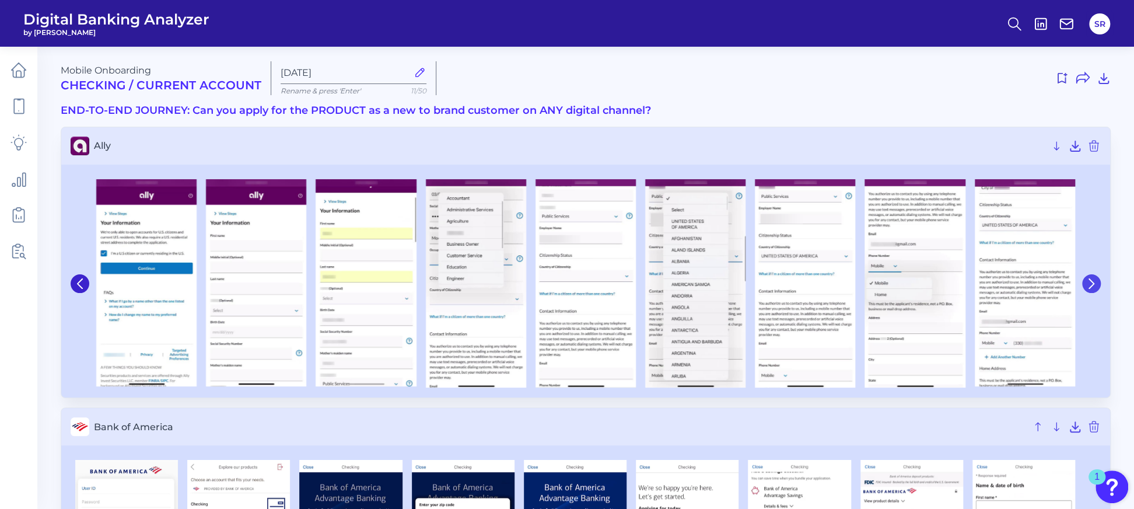
click at [1089, 288] on button at bounding box center [1091, 283] width 19 height 19
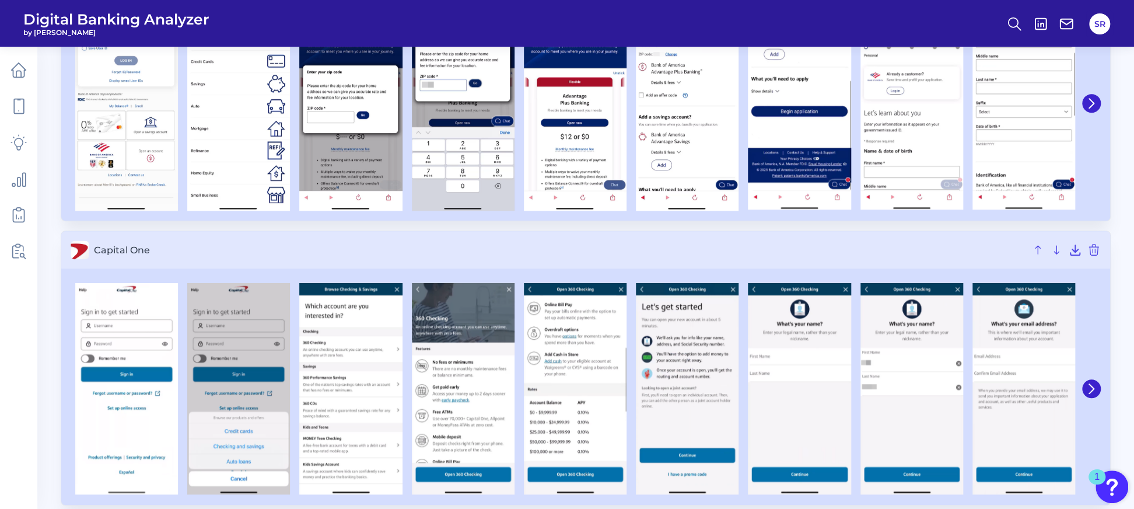
scroll to position [467, 0]
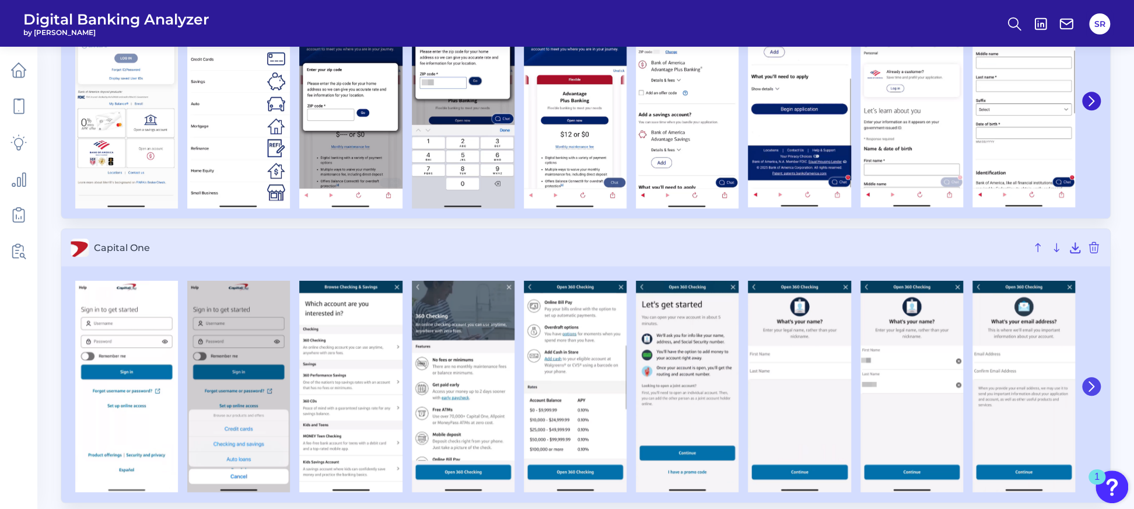
click at [1097, 387] on button at bounding box center [1091, 386] width 19 height 19
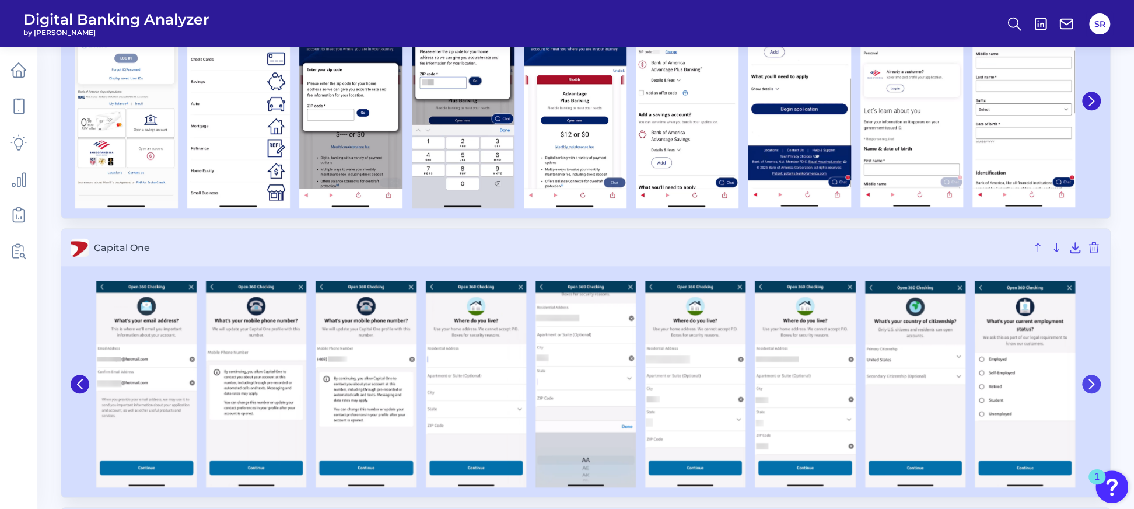
click at [1097, 387] on button at bounding box center [1091, 384] width 19 height 19
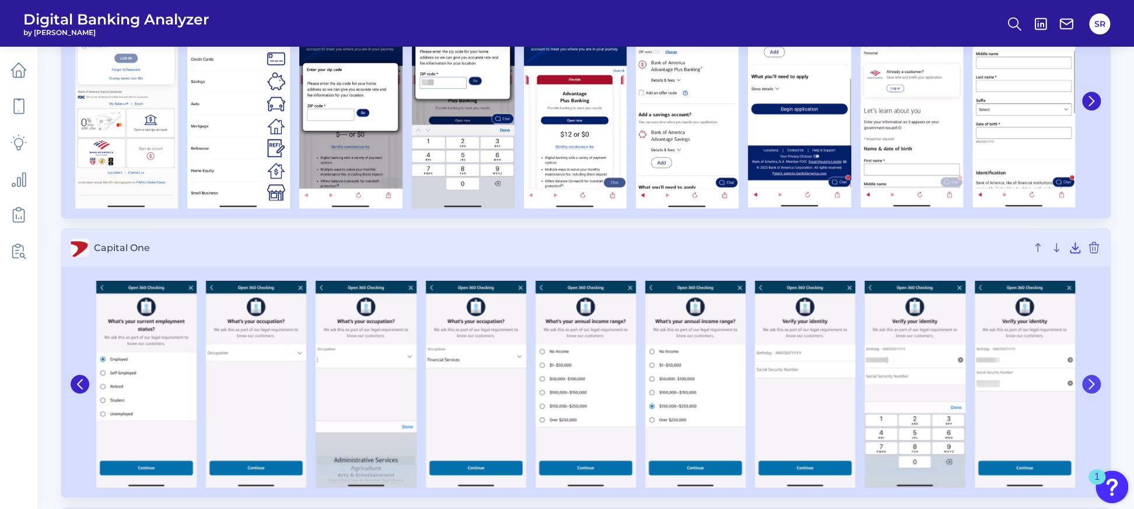
click at [1097, 387] on button at bounding box center [1091, 384] width 19 height 19
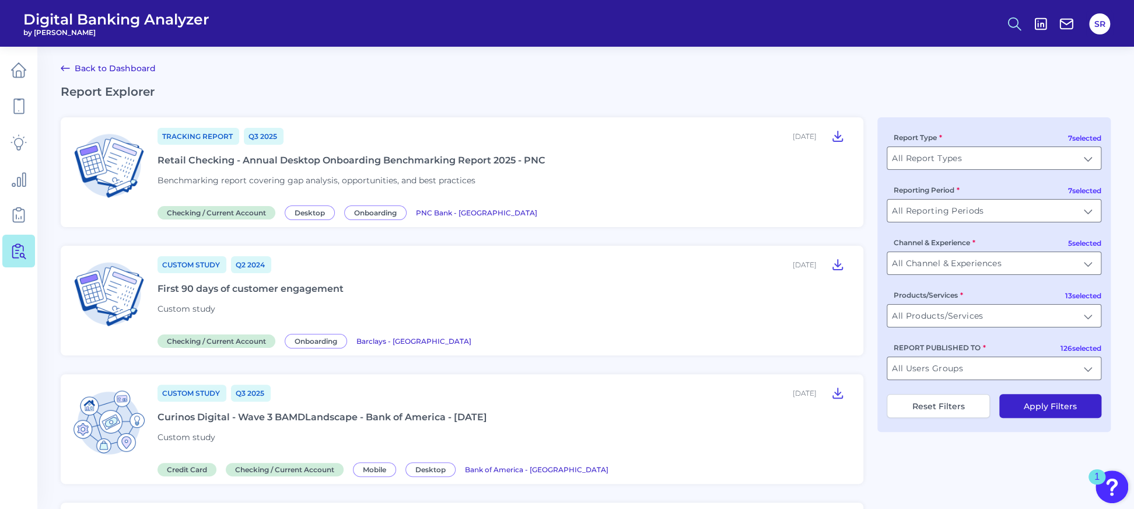
click at [1006, 19] on icon at bounding box center [1014, 24] width 16 height 16
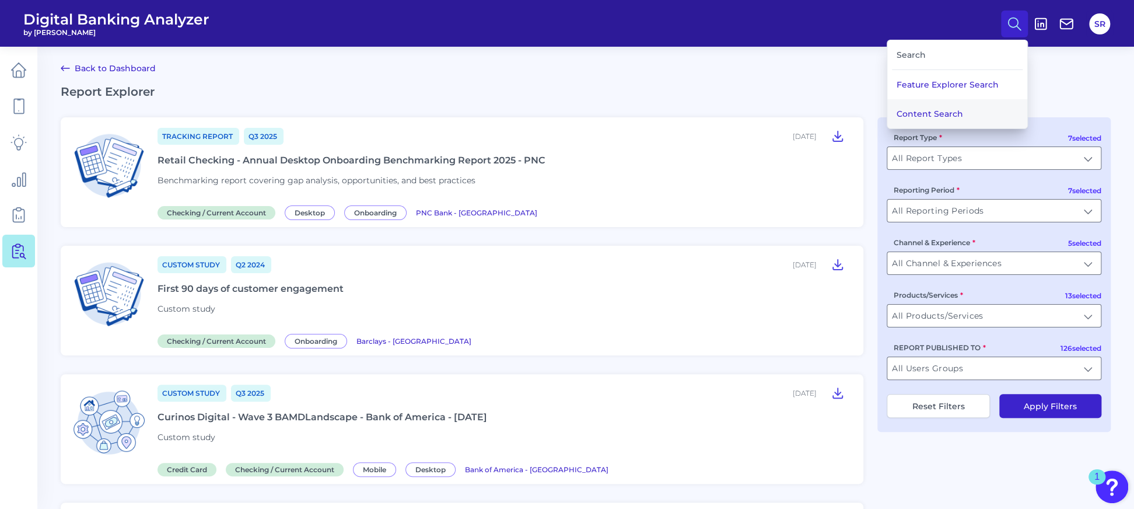
click at [933, 108] on button "Content Search" at bounding box center [957, 113] width 140 height 29
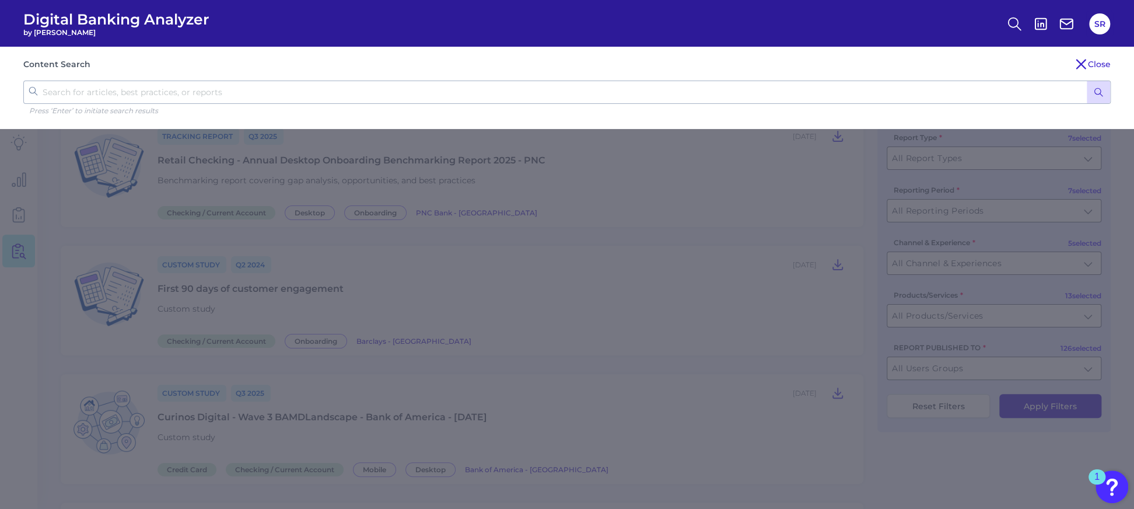
click at [297, 103] on input "text" at bounding box center [566, 92] width 1087 height 23
type input "BMO"
click button "submit" at bounding box center [1098, 92] width 23 height 22
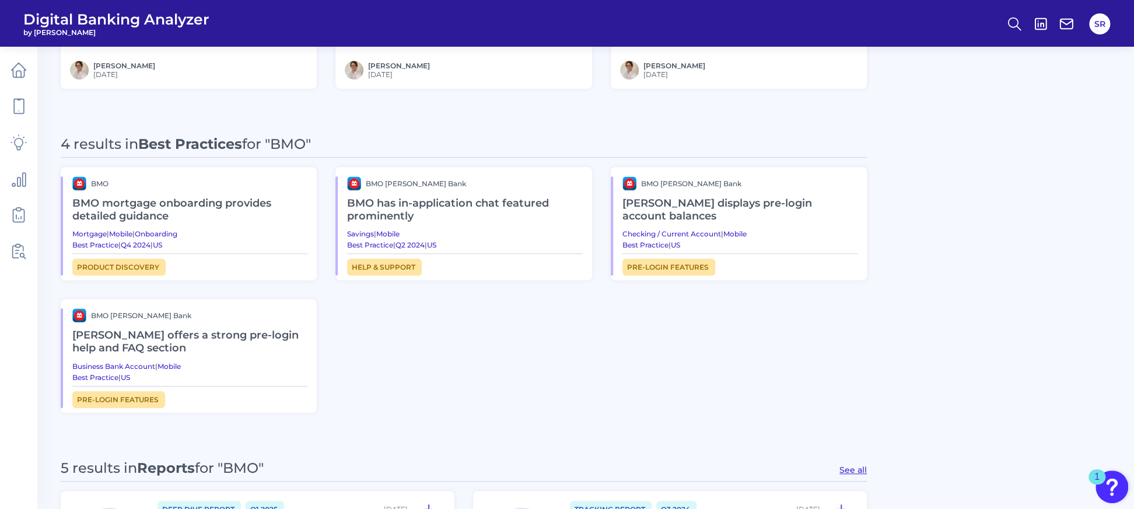
scroll to position [855, 0]
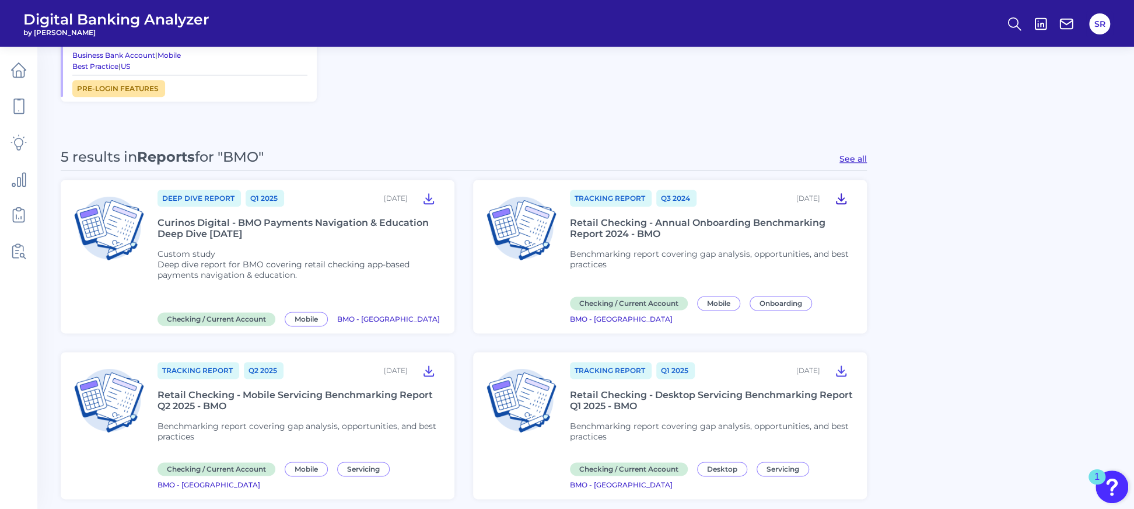
click at [839, 196] on icon at bounding box center [841, 199] width 9 height 10
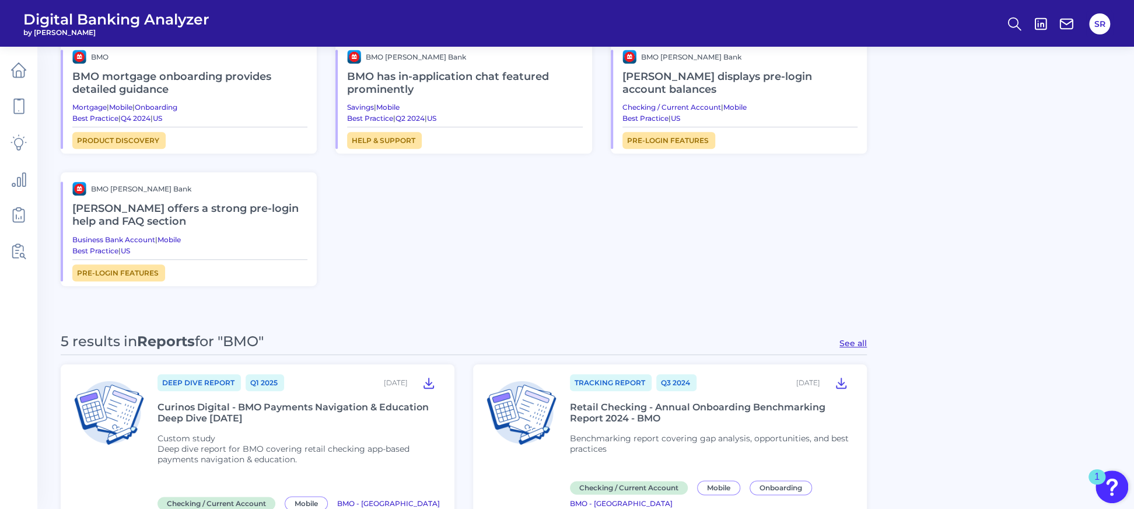
scroll to position [589, 0]
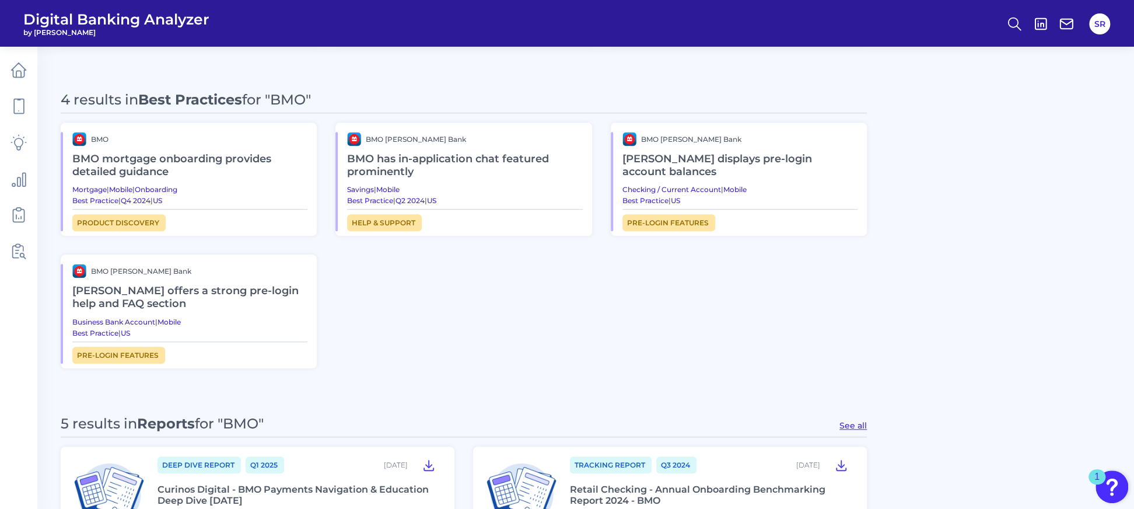
click at [481, 415] on div "5 results in Reports for "BMO" See all" at bounding box center [464, 426] width 806 height 22
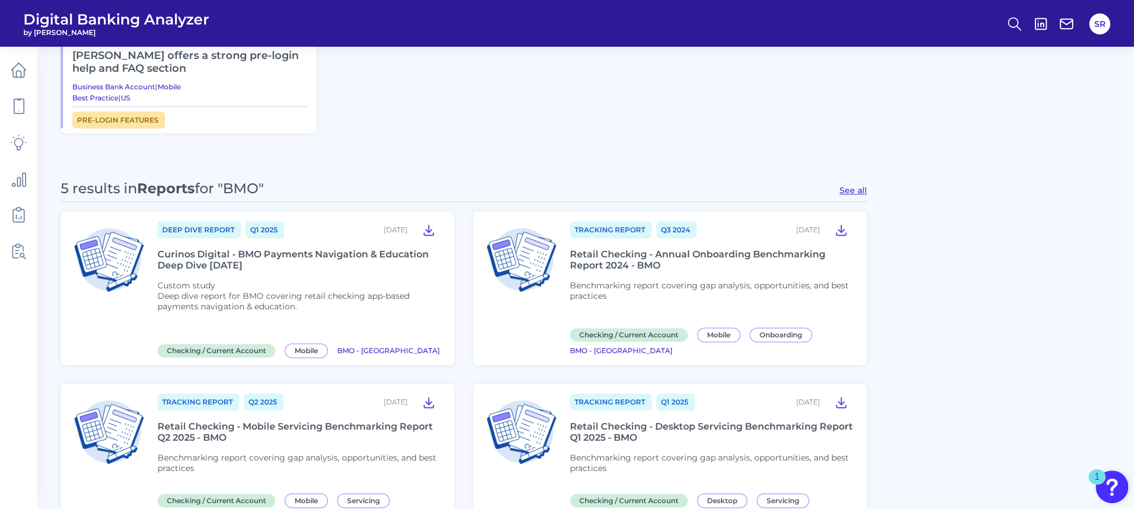
scroll to position [744, 0]
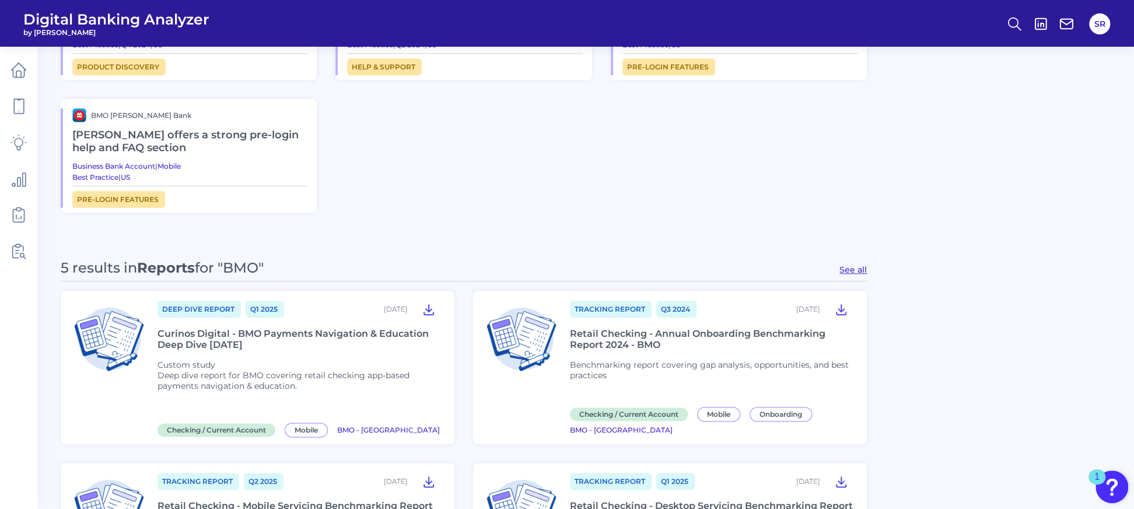
click at [856, 264] on button "See all" at bounding box center [852, 269] width 27 height 11
type input "Reports"
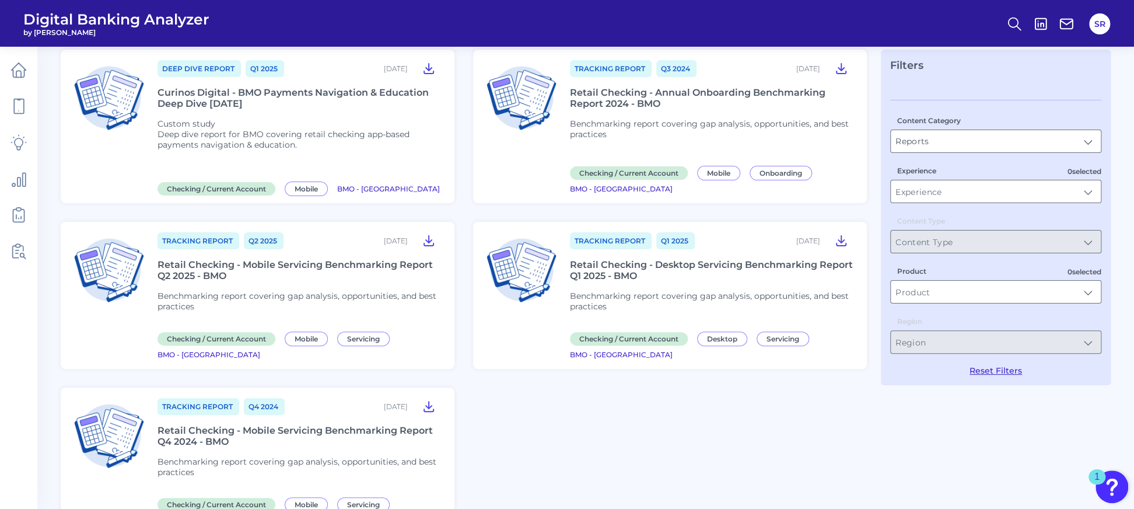
scroll to position [0, 0]
